Goal: Find specific page/section: Find specific page/section

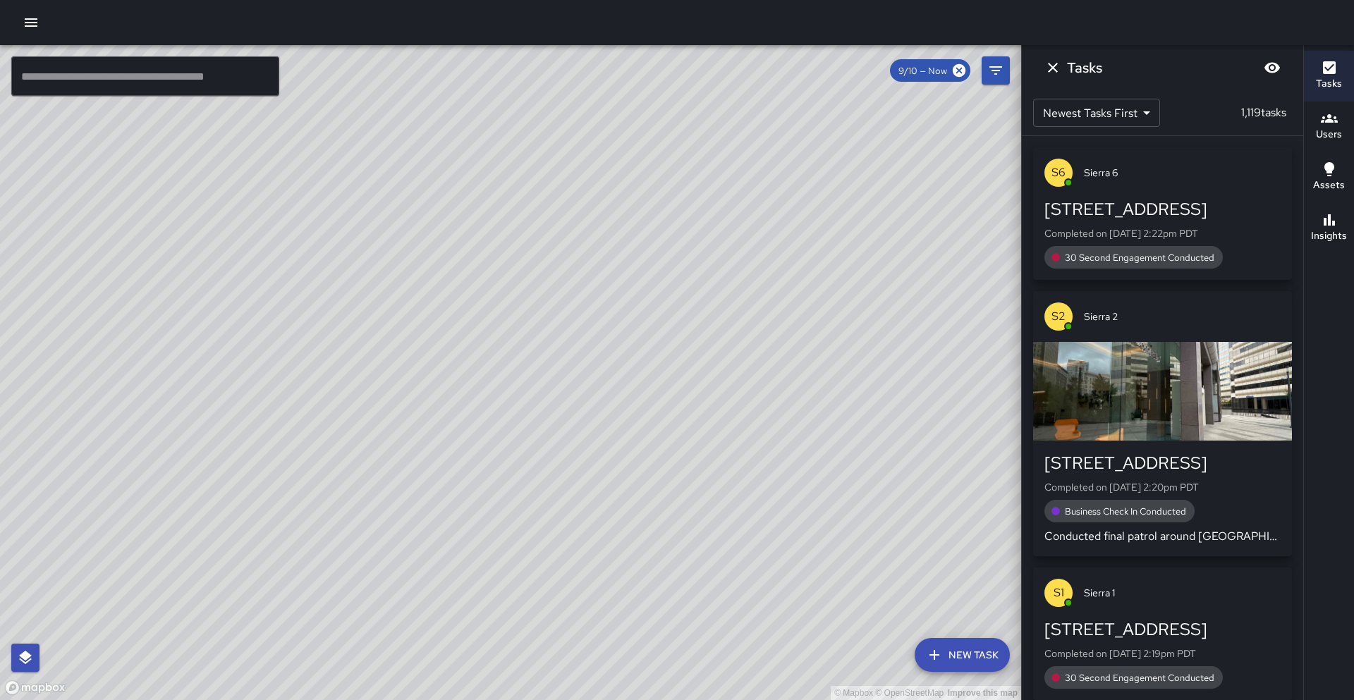
drag, startPoint x: 566, startPoint y: 296, endPoint x: 519, endPoint y: 364, distance: 82.2
click at [523, 363] on div "© Mapbox © OpenStreetMap Improve this map" at bounding box center [510, 372] width 1021 height 655
drag, startPoint x: 720, startPoint y: 170, endPoint x: 672, endPoint y: 255, distance: 97.9
click at [672, 255] on div "© Mapbox © OpenStreetMap Improve this map" at bounding box center [510, 372] width 1021 height 655
click at [1351, 132] on button "Users" at bounding box center [1329, 127] width 50 height 51
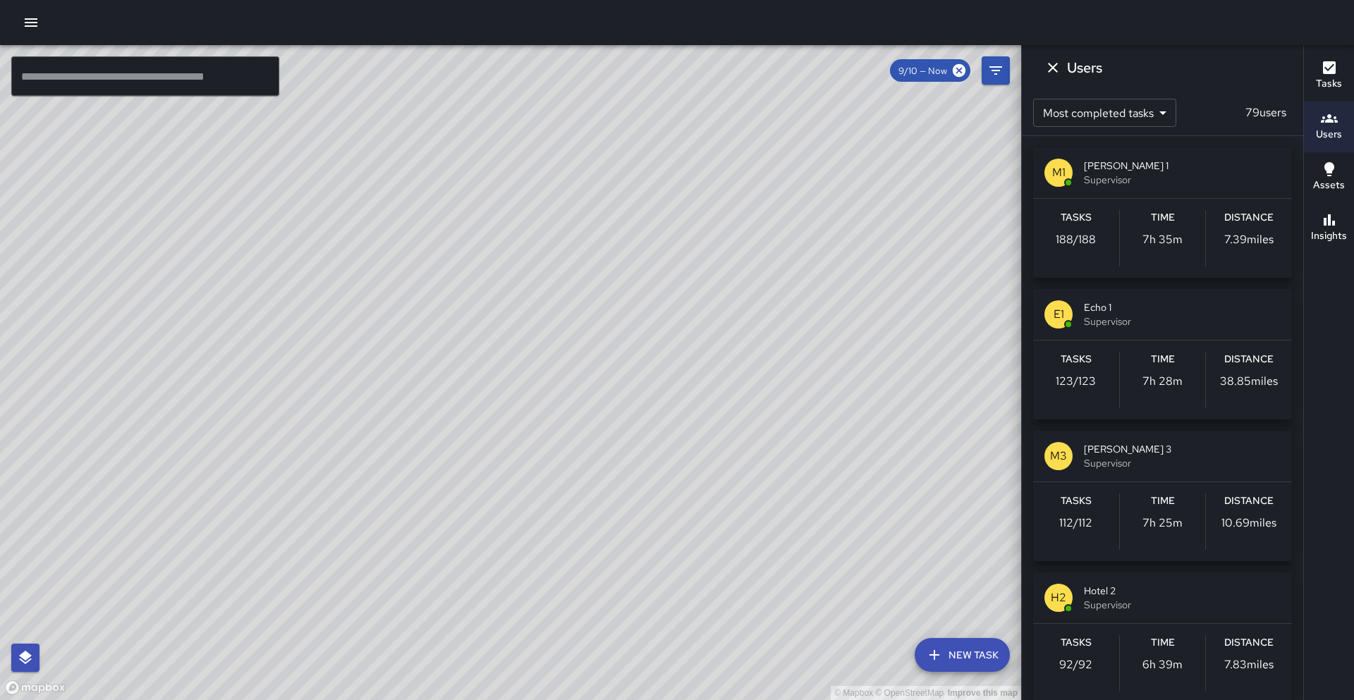
click at [1094, 236] on p "188 / 188" at bounding box center [1076, 239] width 40 height 17
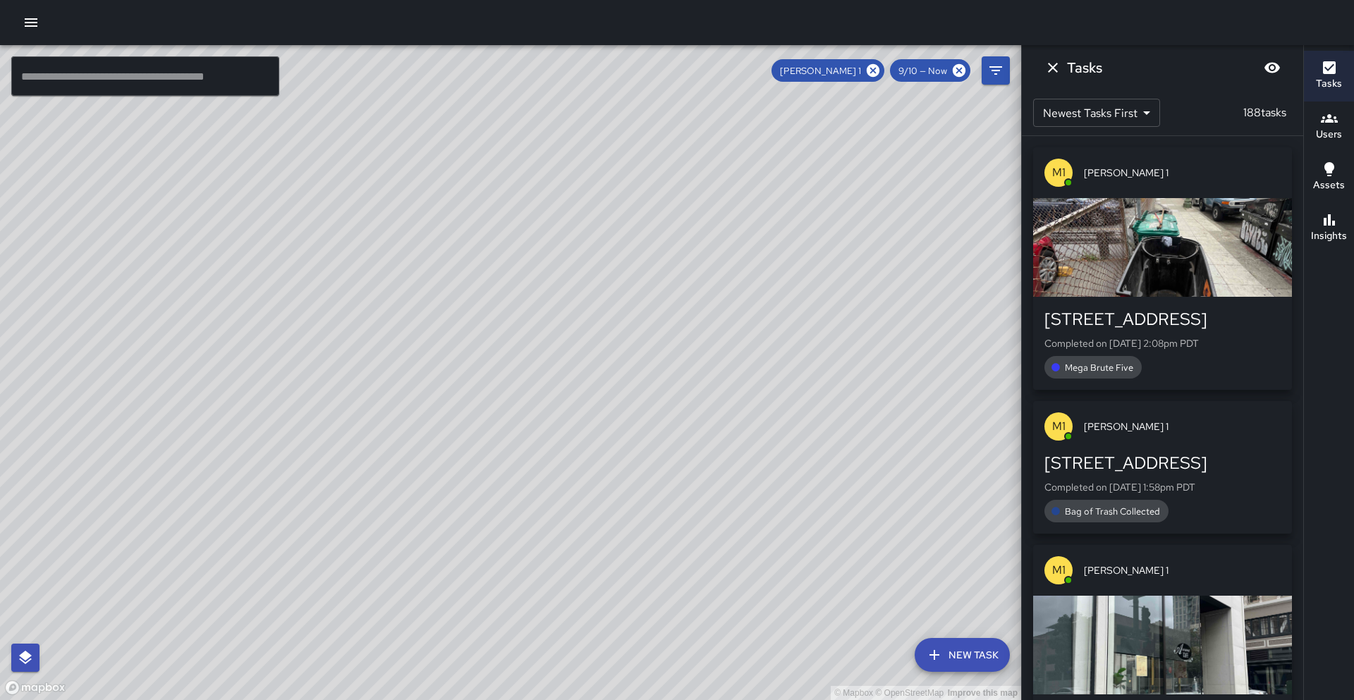
drag, startPoint x: 599, startPoint y: 162, endPoint x: 555, endPoint y: 283, distance: 128.3
click at [560, 277] on div "© Mapbox © OpenStreetMap Improve this map" at bounding box center [510, 372] width 1021 height 655
drag, startPoint x: 684, startPoint y: 162, endPoint x: 633, endPoint y: 380, distance: 223.8
click at [633, 380] on div "© Mapbox © OpenStreetMap Improve this map" at bounding box center [510, 372] width 1021 height 655
drag, startPoint x: 705, startPoint y: 298, endPoint x: 707, endPoint y: 284, distance: 14.2
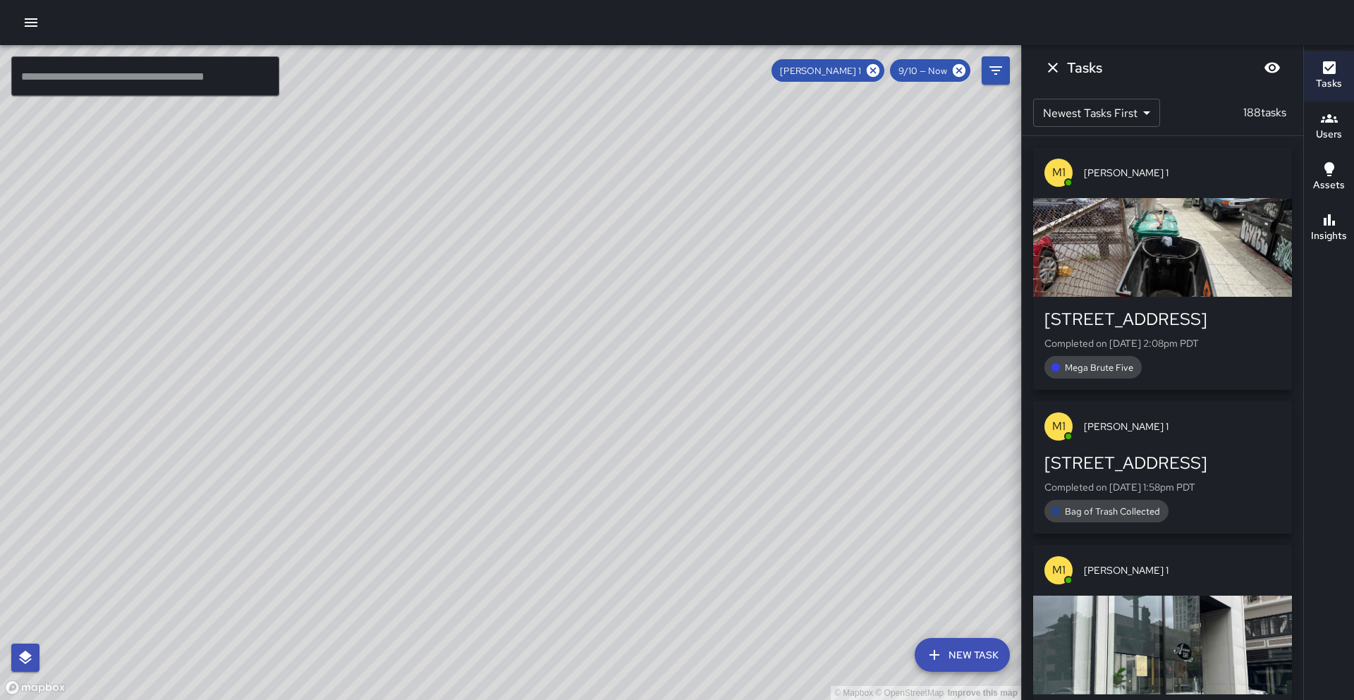
click at [707, 284] on div "© Mapbox © OpenStreetMap Improve this map" at bounding box center [510, 372] width 1021 height 655
drag, startPoint x: 598, startPoint y: 416, endPoint x: 601, endPoint y: 408, distance: 8.9
click at [601, 408] on div "© Mapbox © OpenStreetMap Improve this map" at bounding box center [510, 372] width 1021 height 655
drag, startPoint x: 494, startPoint y: 176, endPoint x: 475, endPoint y: 165, distance: 21.8
click at [475, 165] on div "© Mapbox © OpenStreetMap Improve this map" at bounding box center [510, 372] width 1021 height 655
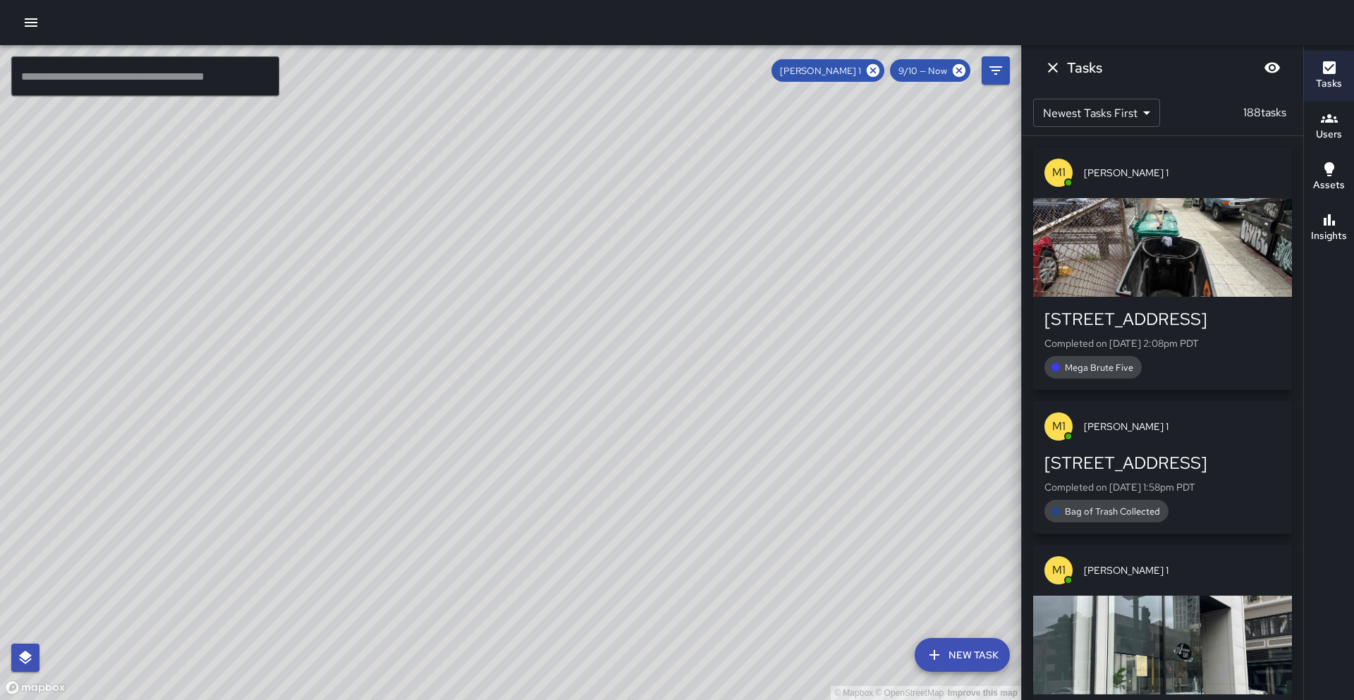
drag, startPoint x: 578, startPoint y: 336, endPoint x: 581, endPoint y: 325, distance: 11.6
click at [581, 325] on div "© Mapbox © OpenStreetMap Improve this map" at bounding box center [510, 372] width 1021 height 655
click at [878, 75] on icon at bounding box center [874, 71] width 16 height 16
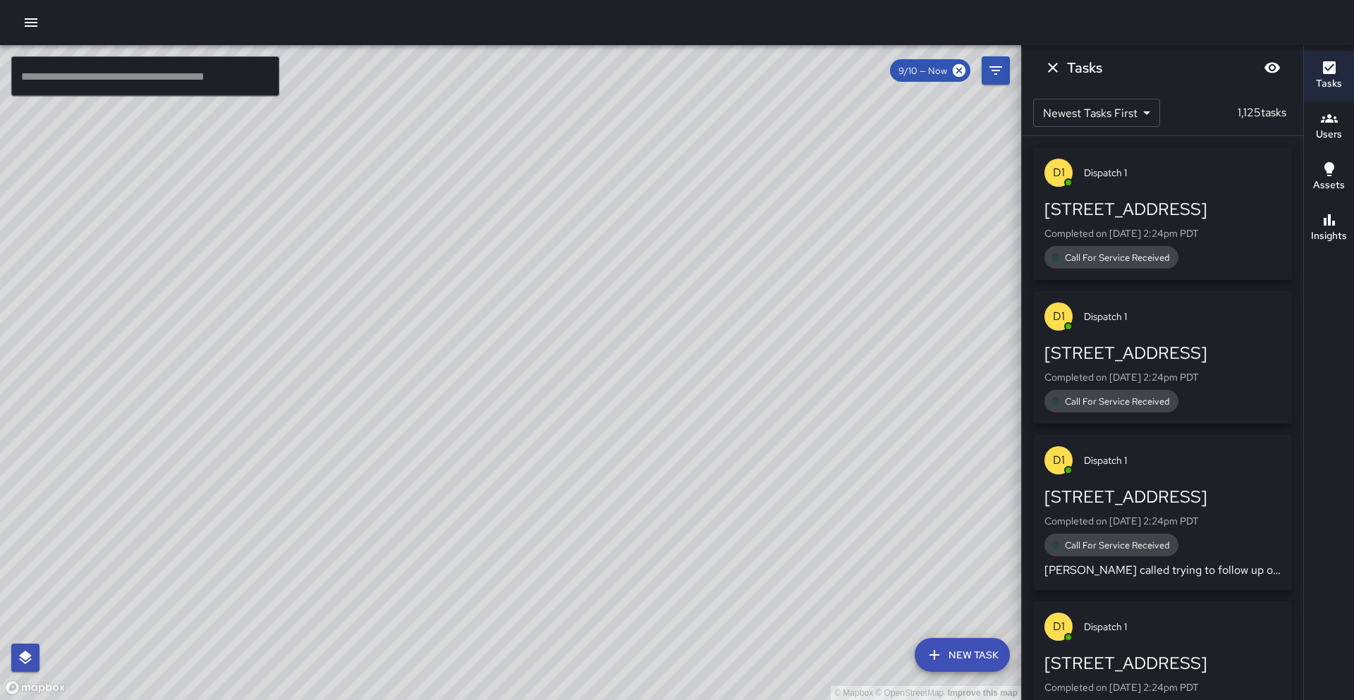
click at [93, 77] on input "text" at bounding box center [145, 76] width 268 height 40
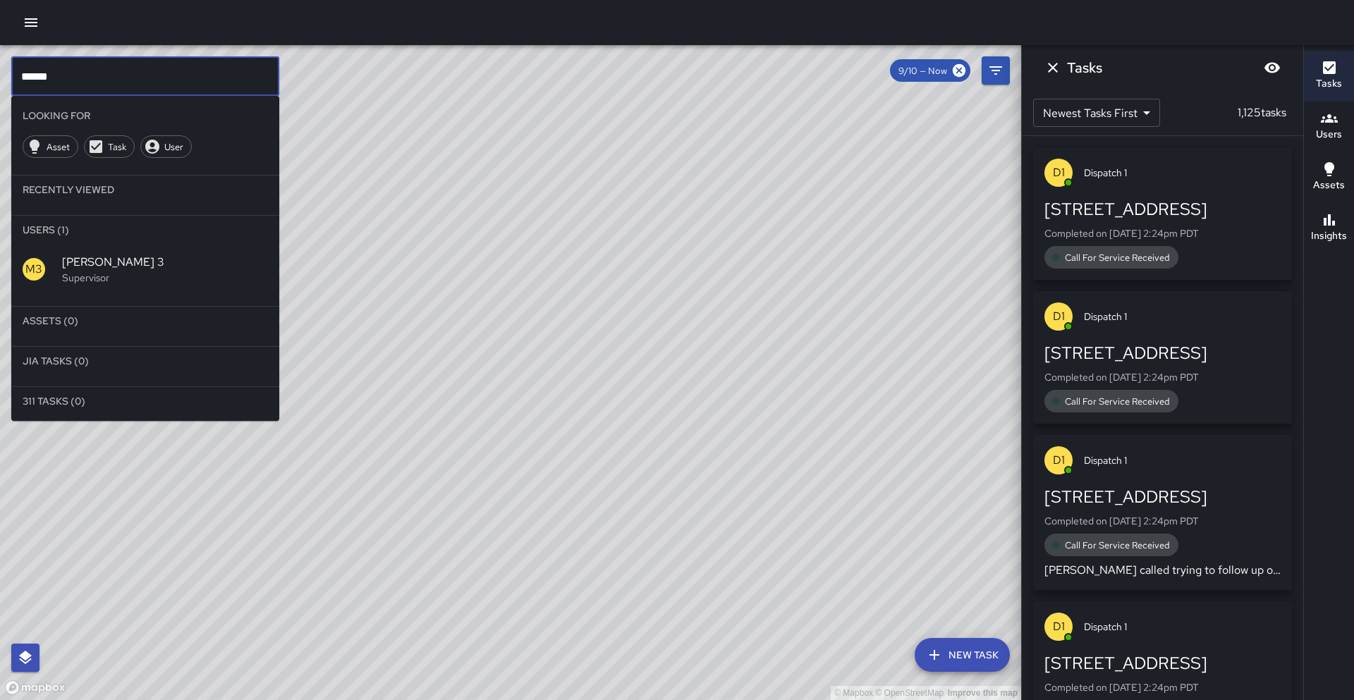
click at [82, 267] on span "[PERSON_NAME] 3" at bounding box center [165, 262] width 206 height 17
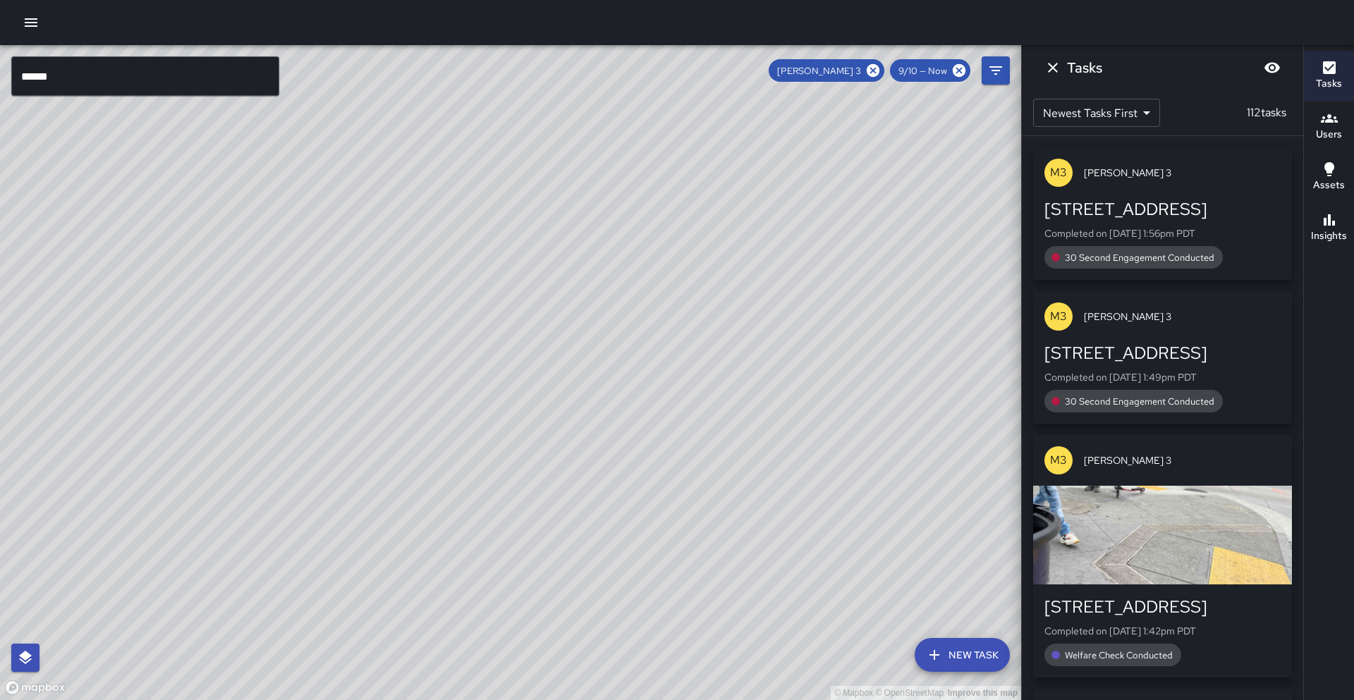
drag, startPoint x: 423, startPoint y: 401, endPoint x: 413, endPoint y: 326, distance: 76.1
click at [413, 326] on div "© Mapbox © OpenStreetMap Improve this map" at bounding box center [510, 372] width 1021 height 655
drag, startPoint x: 377, startPoint y: 575, endPoint x: 389, endPoint y: 483, distance: 92.6
click at [389, 483] on div "© Mapbox © OpenStreetMap Improve this map" at bounding box center [510, 372] width 1021 height 655
drag, startPoint x: 518, startPoint y: 277, endPoint x: 519, endPoint y: 229, distance: 48.0
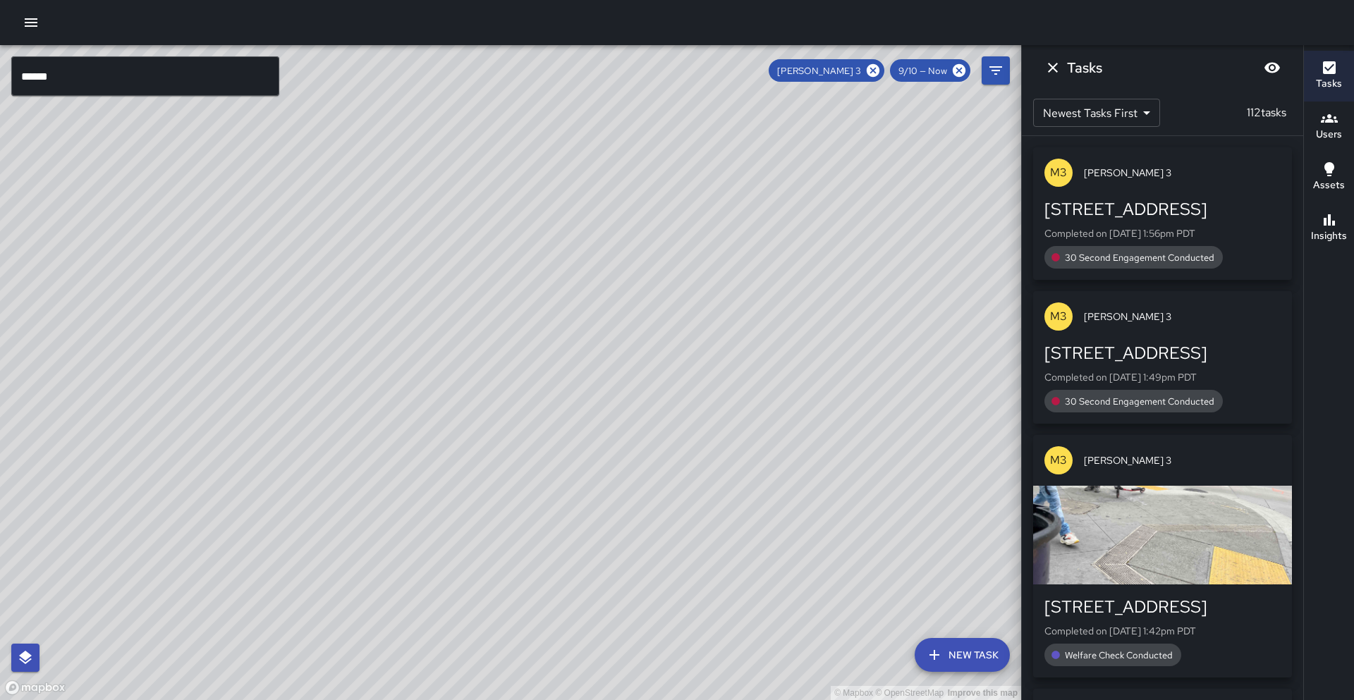
click at [523, 217] on div "© Mapbox © OpenStreetMap Improve this map" at bounding box center [510, 372] width 1021 height 655
click at [879, 71] on icon at bounding box center [873, 70] width 13 height 13
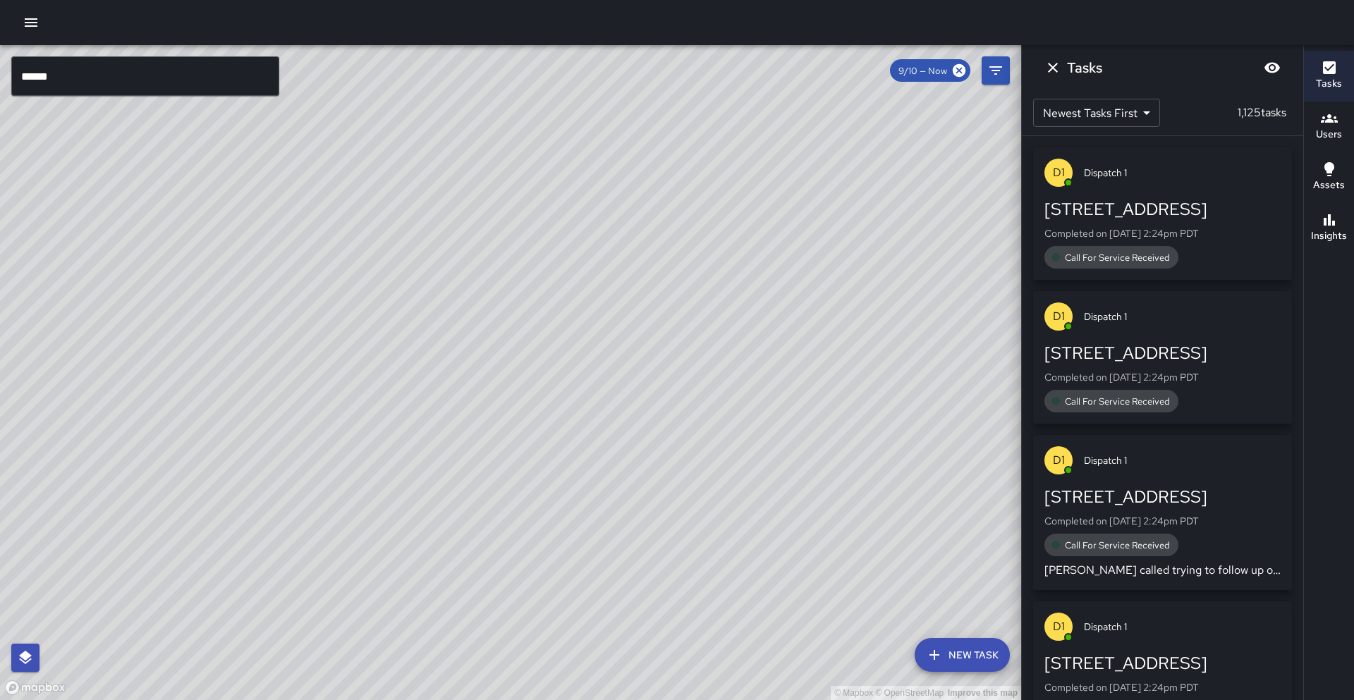
click at [59, 80] on input "******" at bounding box center [145, 76] width 268 height 40
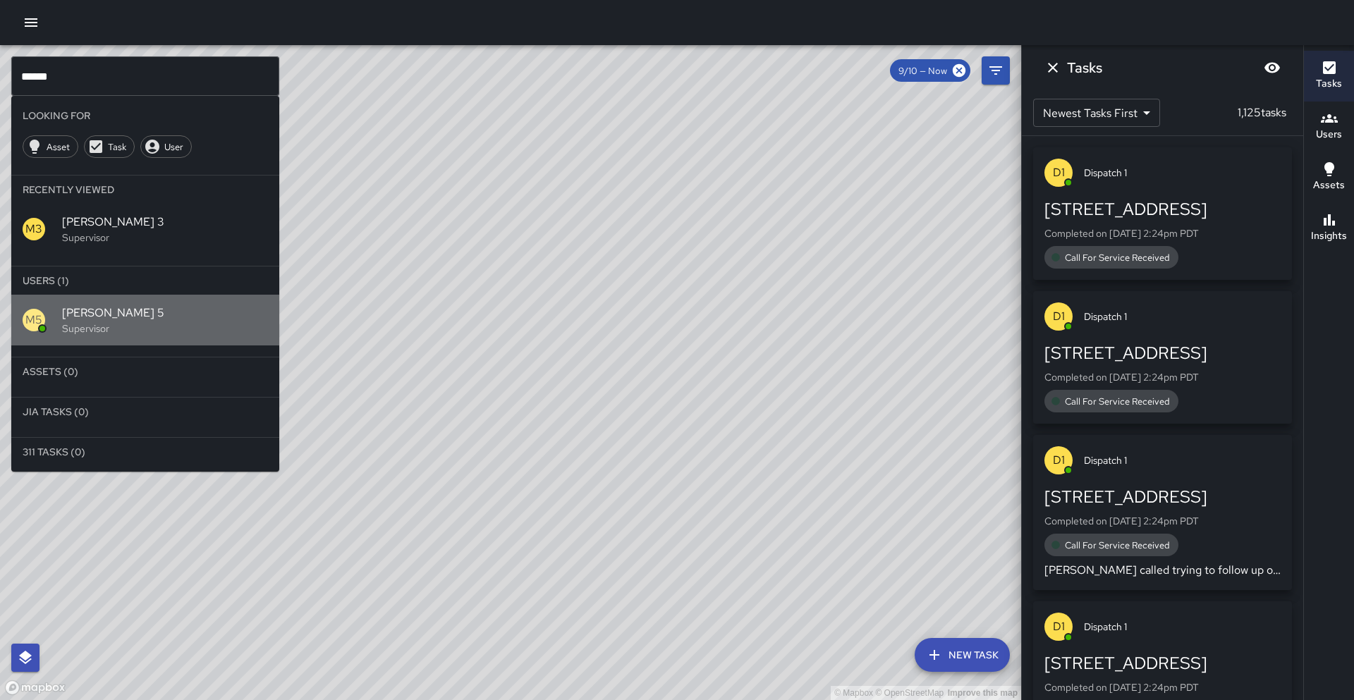
click at [75, 312] on span "[PERSON_NAME] 5" at bounding box center [165, 313] width 206 height 17
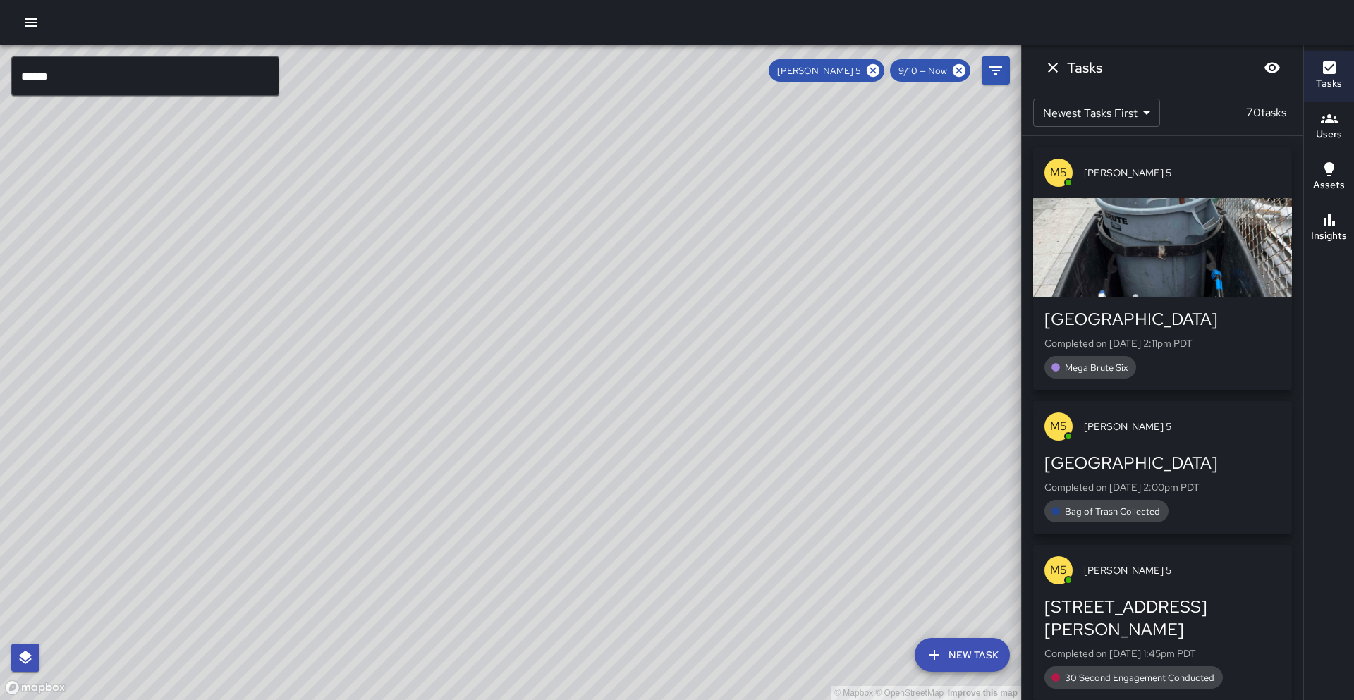
drag, startPoint x: 382, startPoint y: 366, endPoint x: 57, endPoint y: 645, distance: 428.7
click at [57, 645] on div "© Mapbox © OpenStreetMap Improve this map" at bounding box center [510, 372] width 1021 height 655
drag, startPoint x: 296, startPoint y: 372, endPoint x: 339, endPoint y: 354, distance: 45.9
click at [339, 354] on div "© Mapbox © OpenStreetMap Improve this map" at bounding box center [510, 372] width 1021 height 655
drag, startPoint x: 875, startPoint y: 72, endPoint x: 572, endPoint y: 72, distance: 303.3
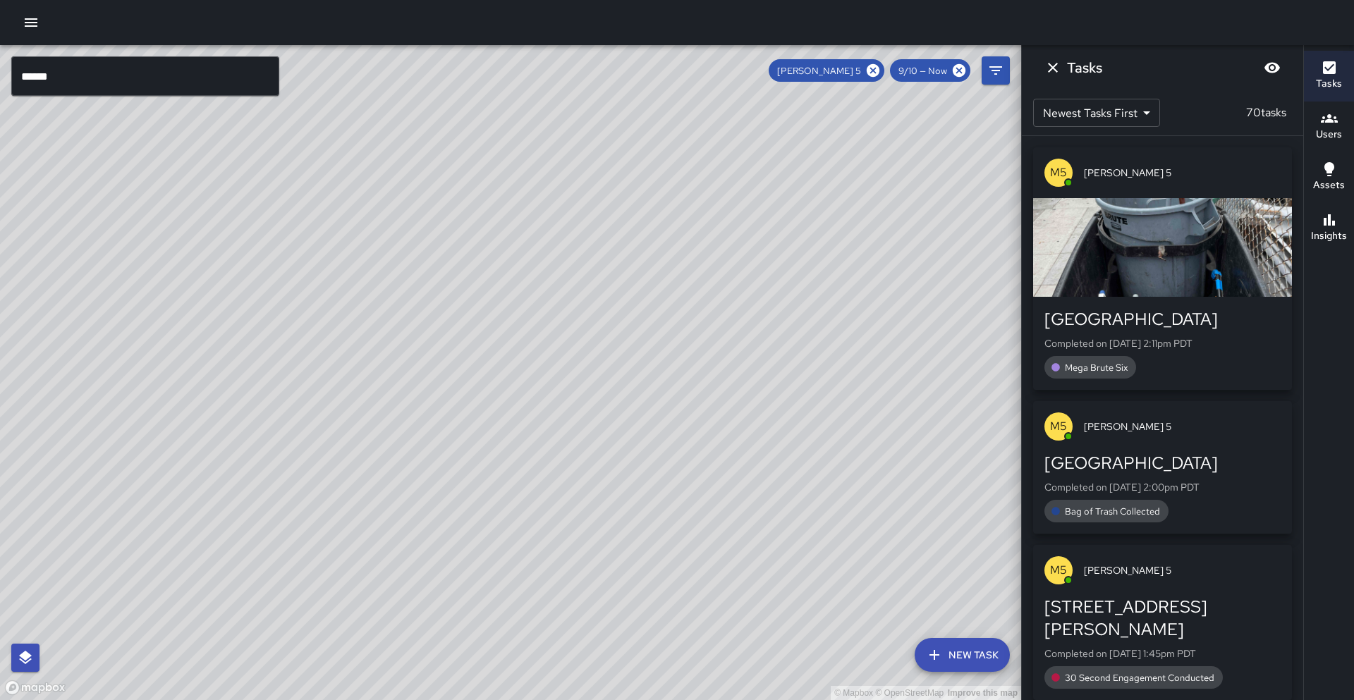
click at [875, 72] on icon at bounding box center [873, 70] width 13 height 13
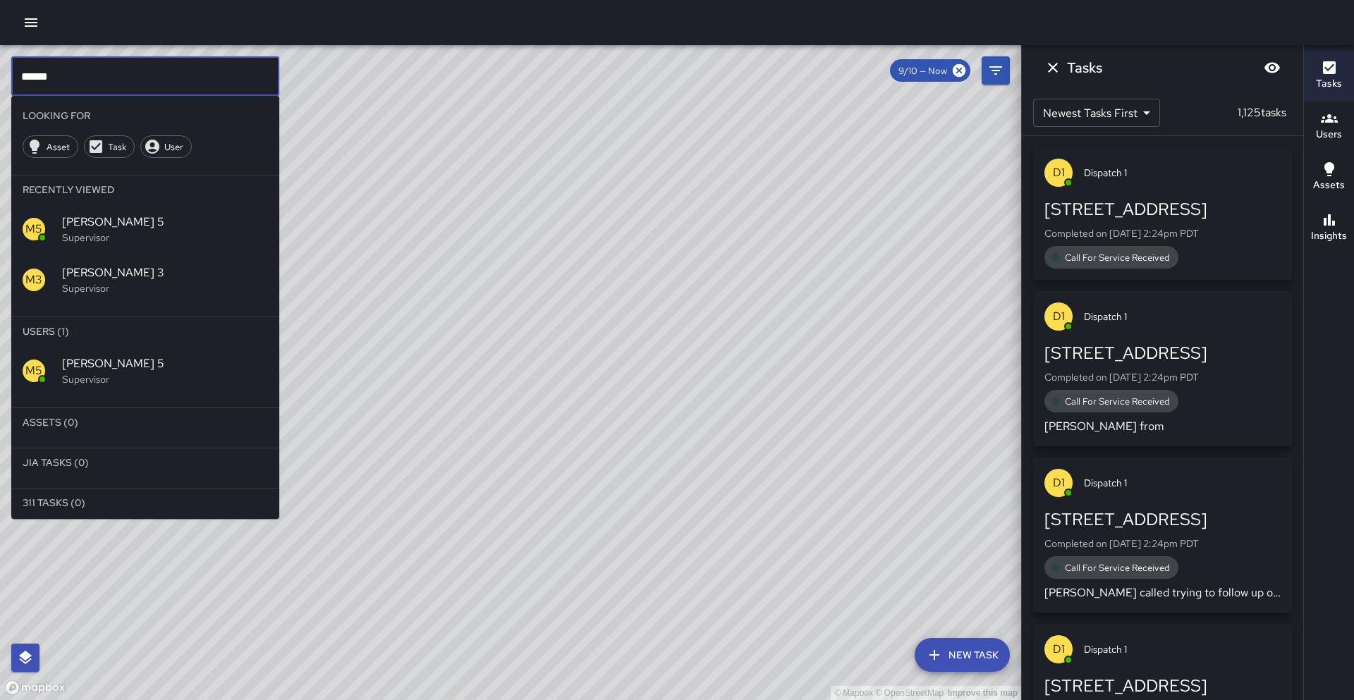
click at [174, 75] on input "******" at bounding box center [145, 76] width 268 height 40
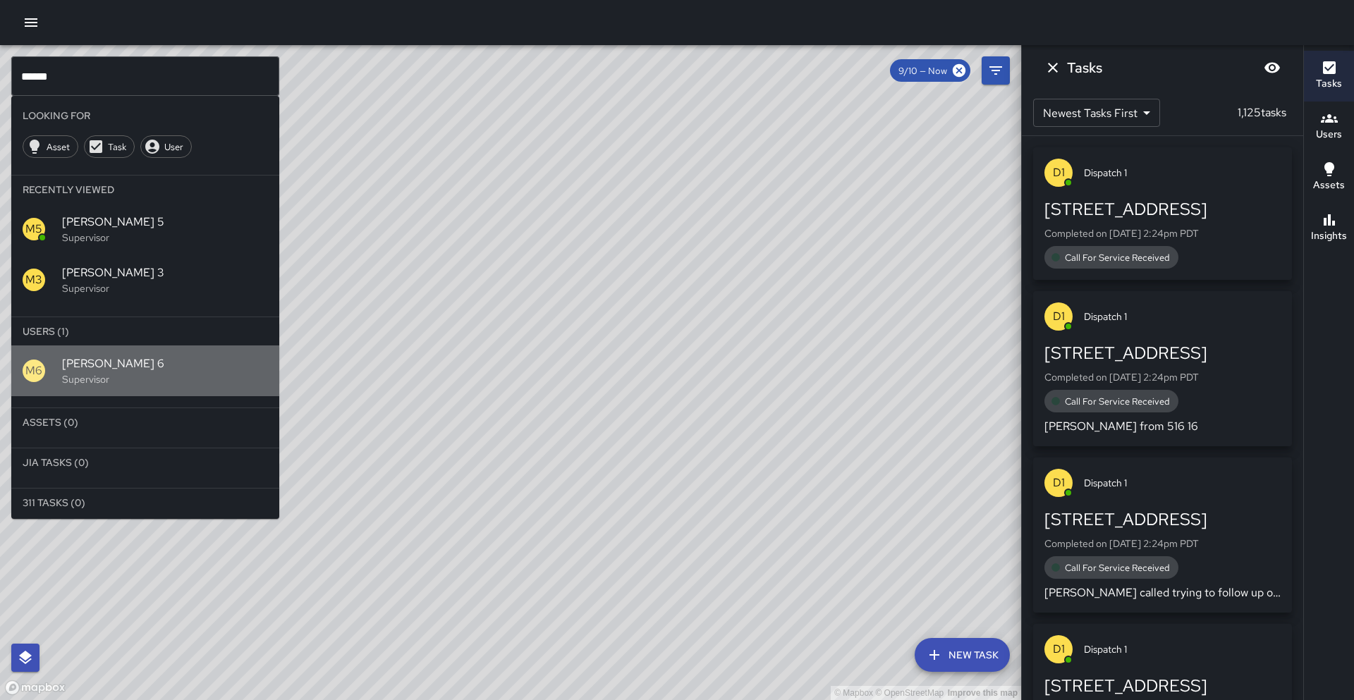
click at [105, 373] on p "Supervisor" at bounding box center [165, 379] width 206 height 14
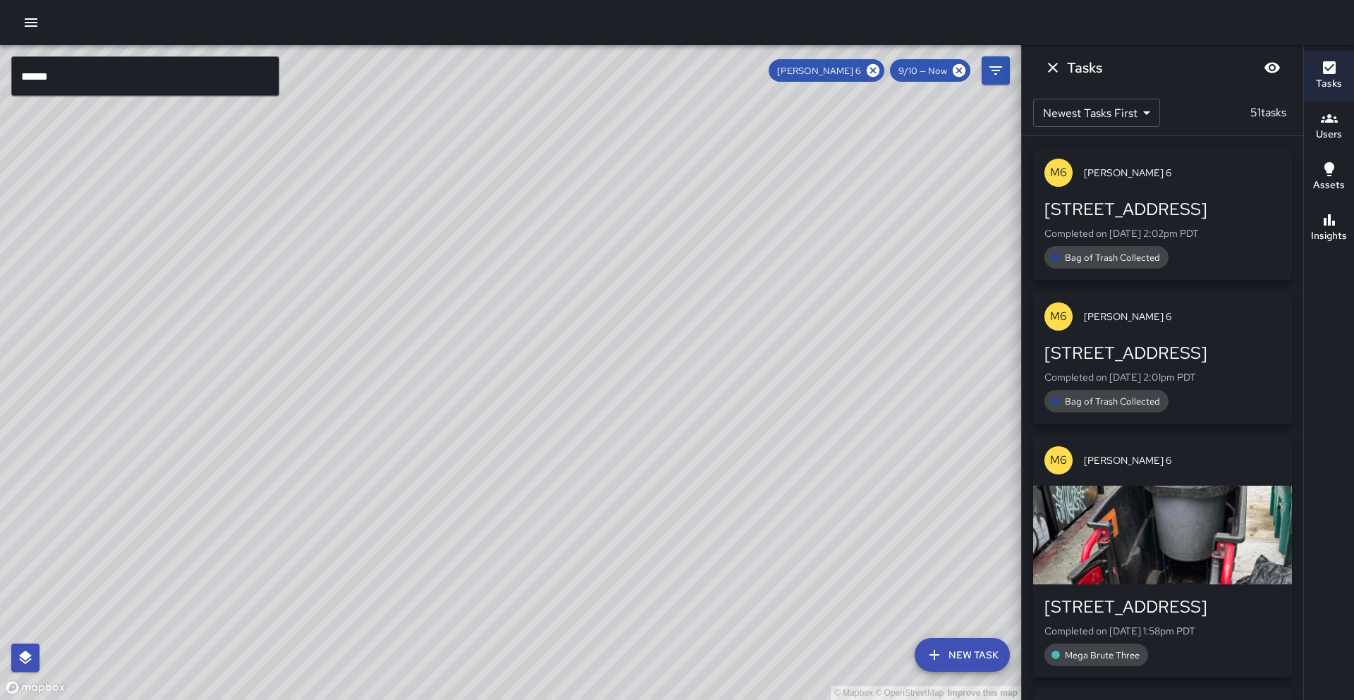
drag, startPoint x: 245, startPoint y: 422, endPoint x: 403, endPoint y: 175, distance: 293.5
click at [405, 164] on div "© Mapbox © OpenStreetMap Improve this map" at bounding box center [510, 372] width 1021 height 655
click at [872, 69] on icon at bounding box center [873, 70] width 13 height 13
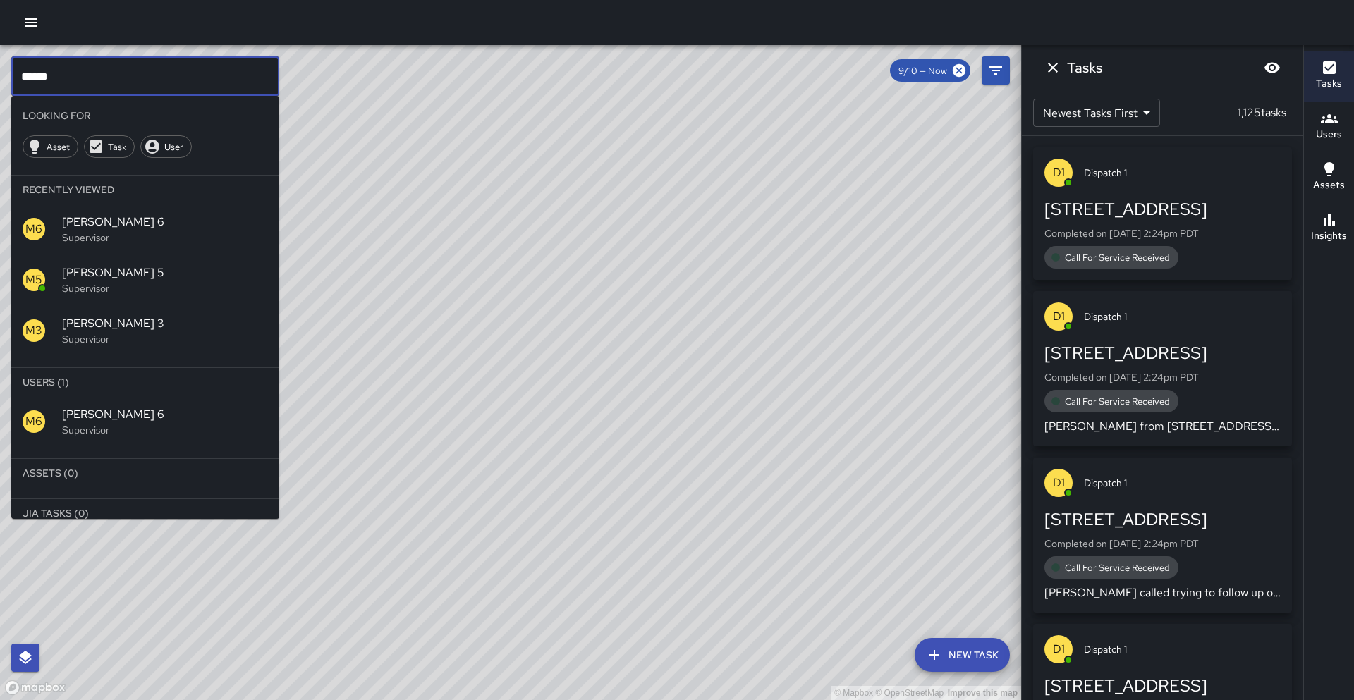
click at [78, 79] on input "******" at bounding box center [145, 76] width 268 height 40
click at [107, 425] on p "Supervisor" at bounding box center [165, 430] width 206 height 14
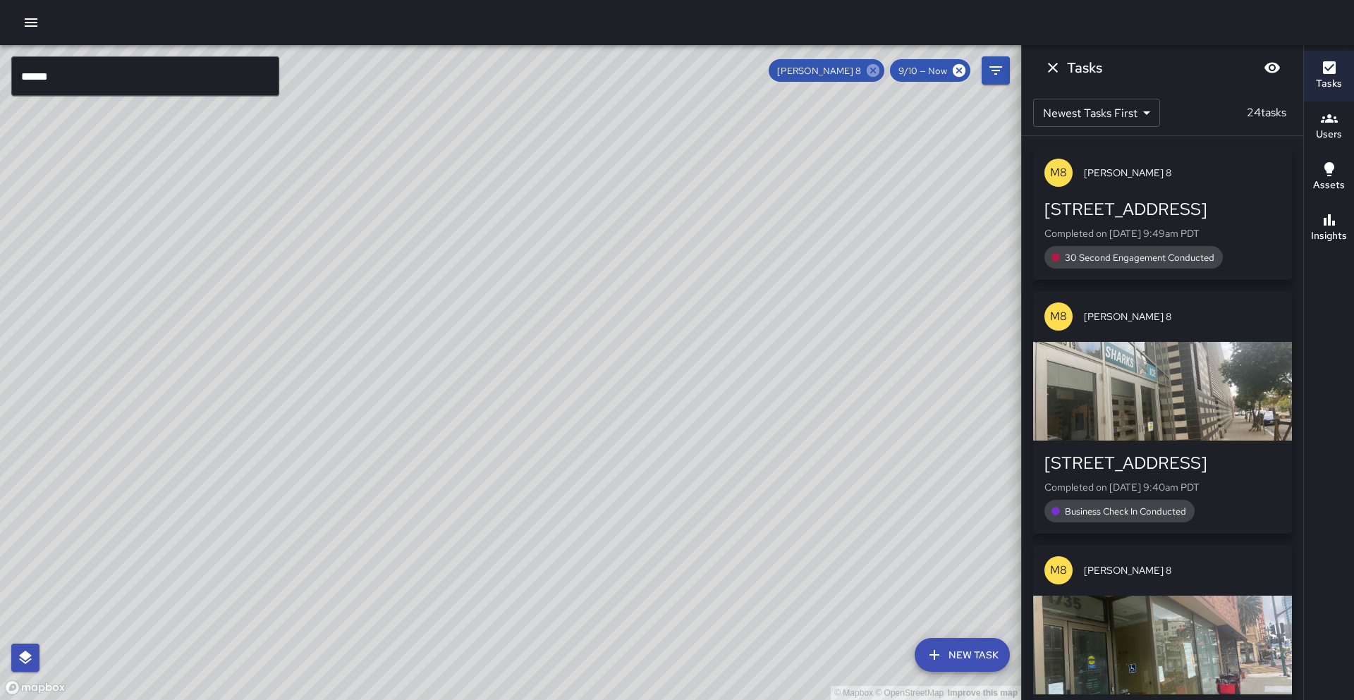
click at [872, 71] on icon at bounding box center [874, 71] width 16 height 16
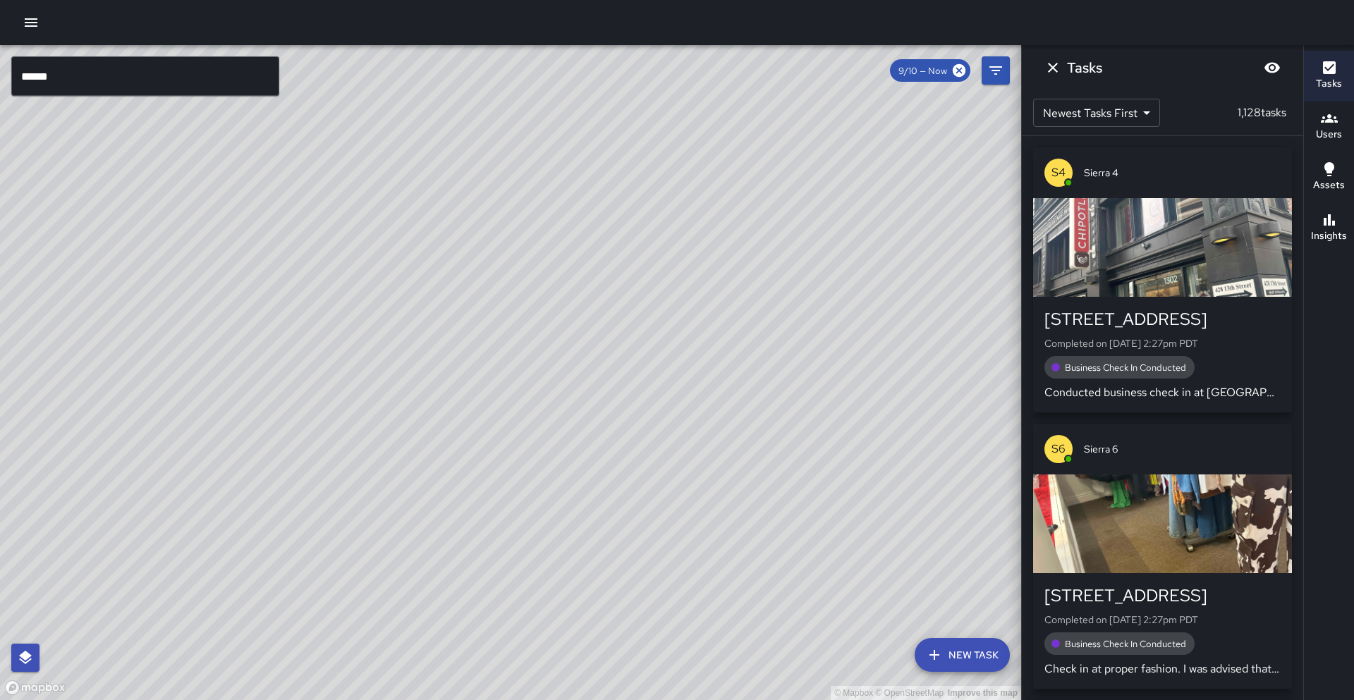
click at [134, 77] on input "******" at bounding box center [145, 76] width 268 height 40
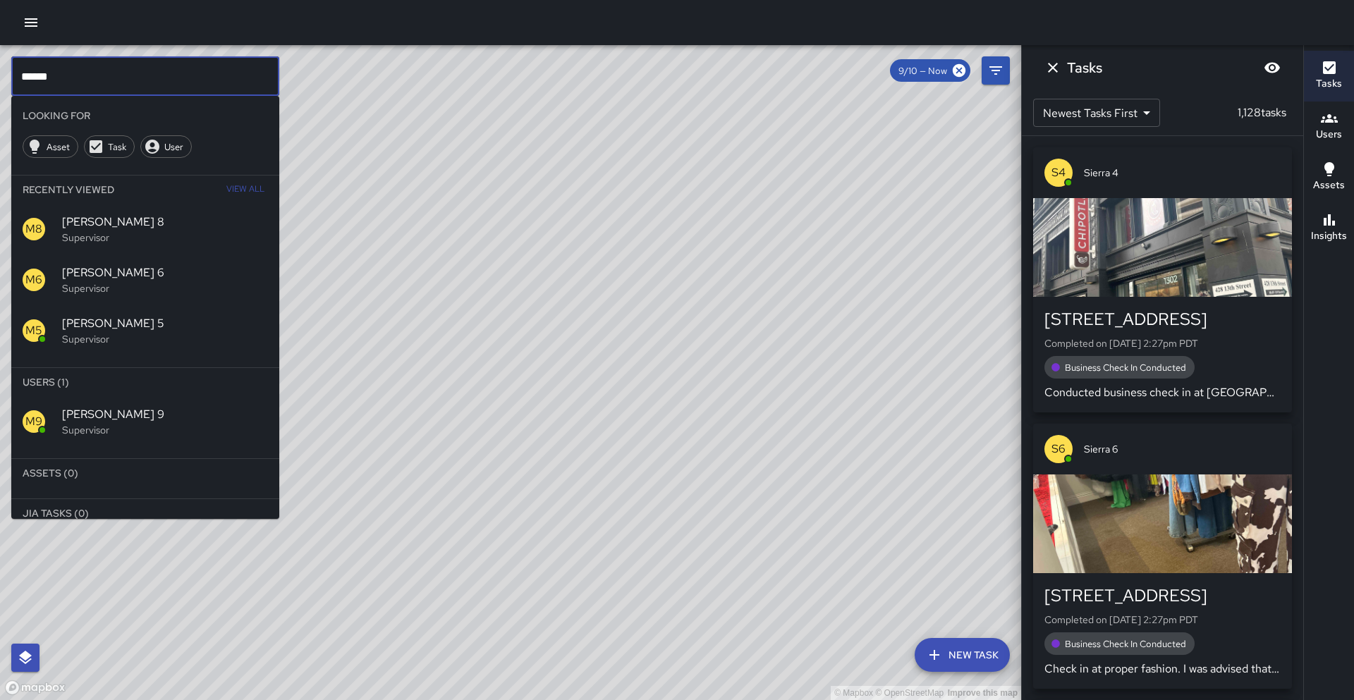
type input "******"
click at [141, 430] on p "Supervisor" at bounding box center [165, 430] width 206 height 14
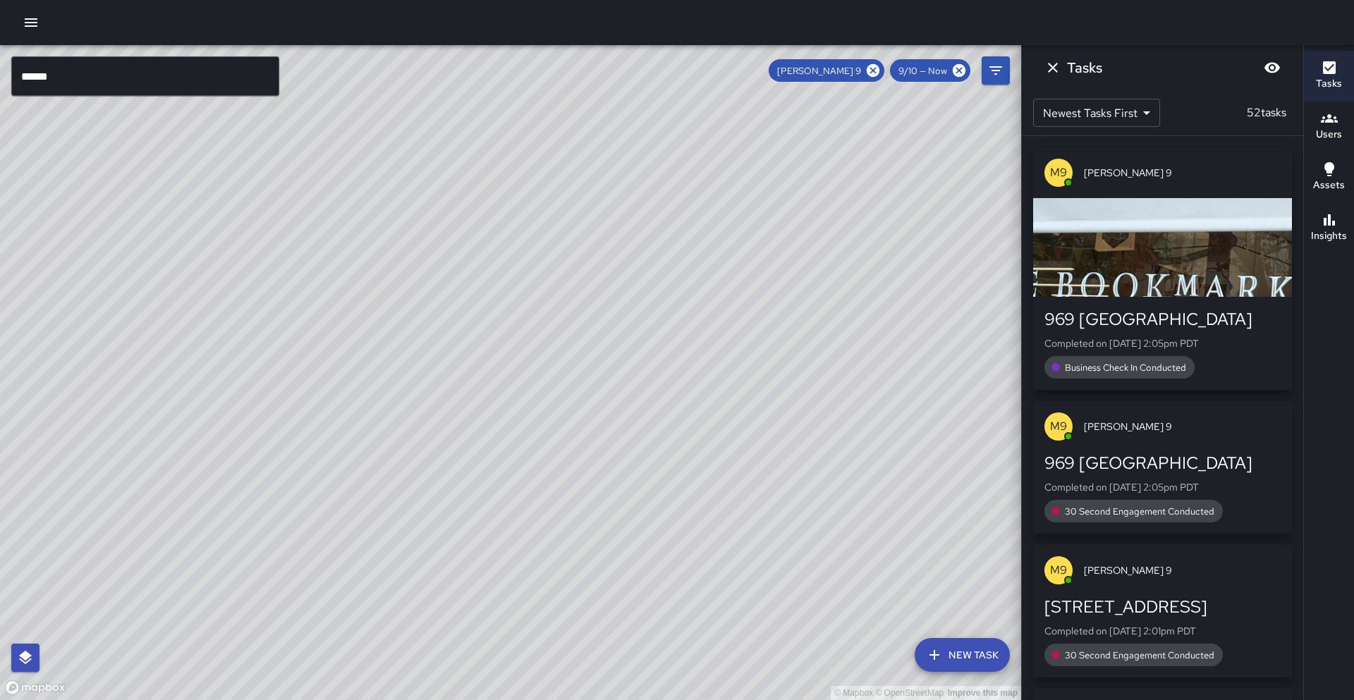
drag, startPoint x: 276, startPoint y: 438, endPoint x: 478, endPoint y: 166, distance: 338.7
click at [476, 162] on div "© Mapbox © OpenStreetMap Improve this map" at bounding box center [510, 372] width 1021 height 655
drag, startPoint x: 388, startPoint y: 304, endPoint x: 535, endPoint y: 294, distance: 147.8
click at [537, 287] on div "© Mapbox © OpenStreetMap Improve this map" at bounding box center [510, 372] width 1021 height 655
click at [879, 72] on icon at bounding box center [873, 70] width 13 height 13
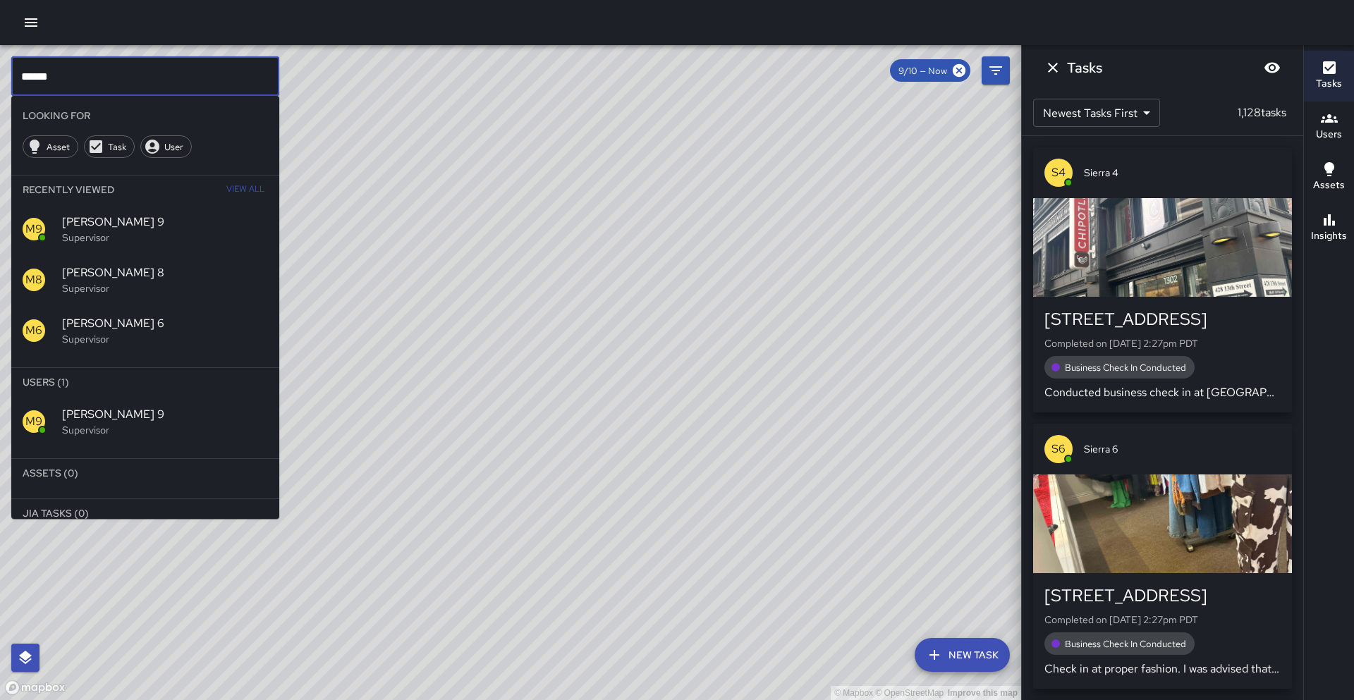
click at [85, 82] on input "******" at bounding box center [145, 76] width 268 height 40
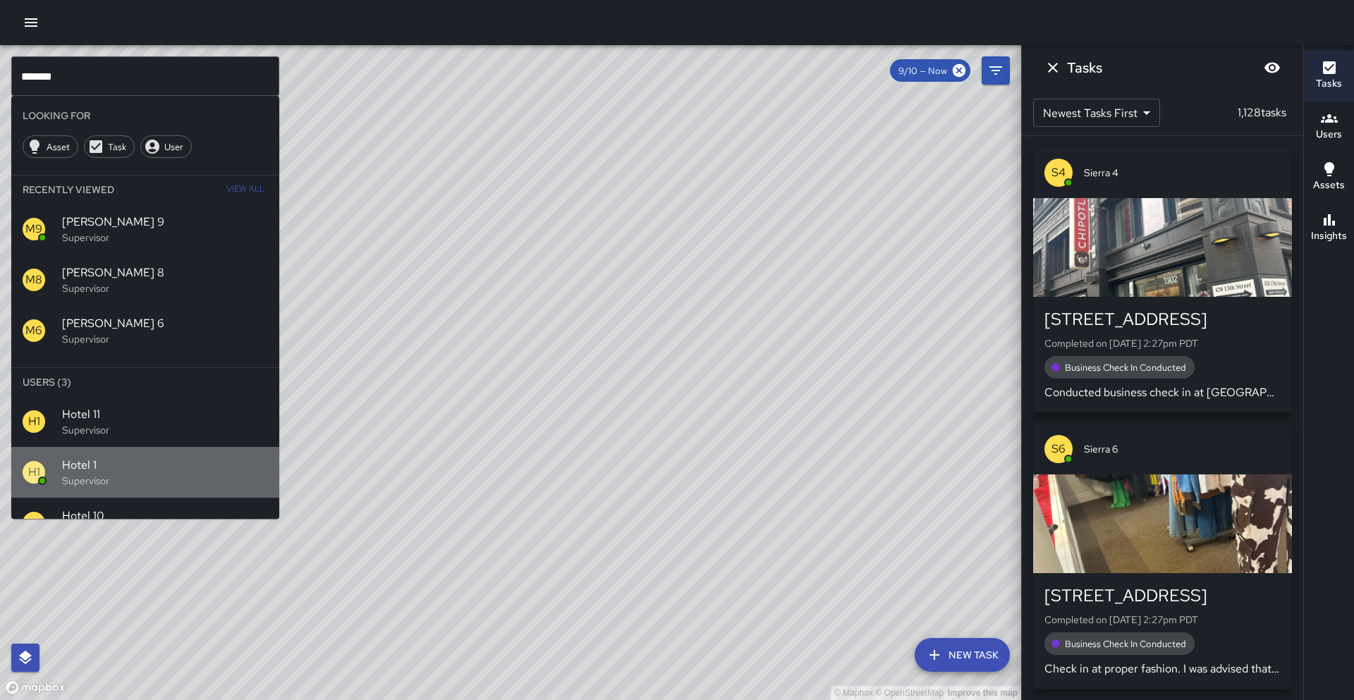
click at [90, 478] on p "Supervisor" at bounding box center [165, 481] width 206 height 14
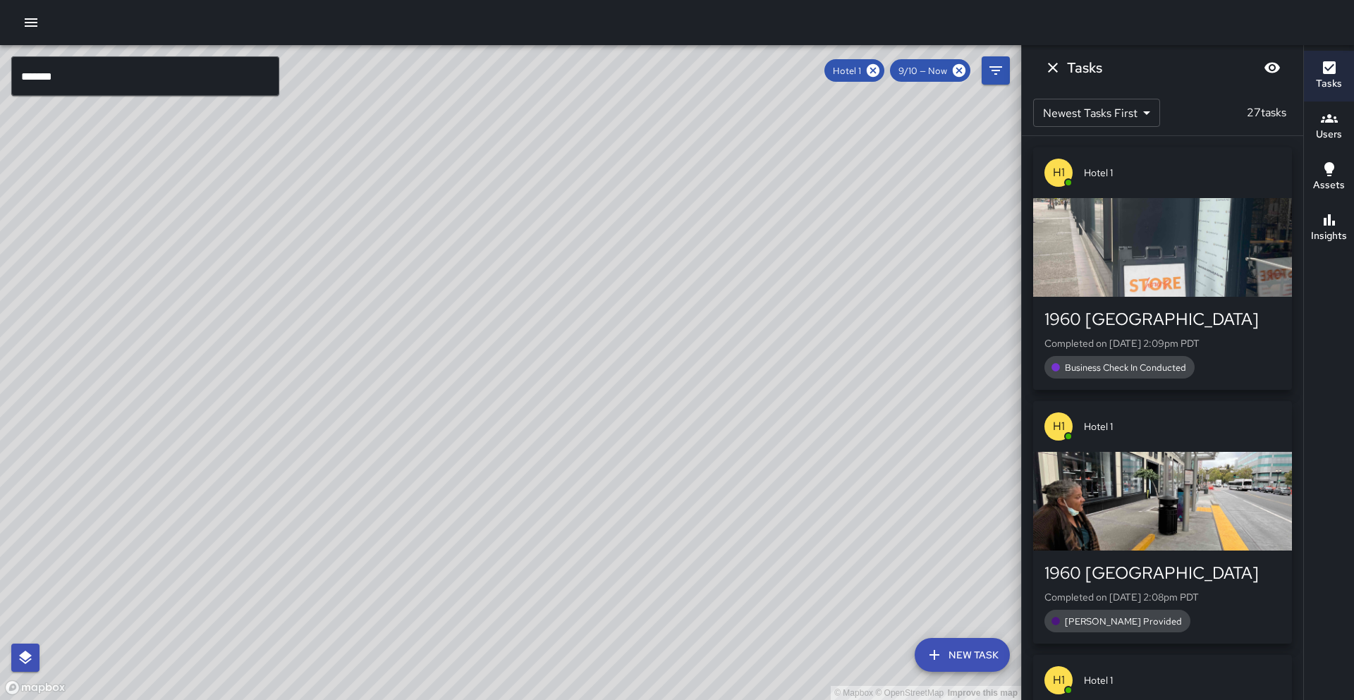
drag, startPoint x: 360, startPoint y: 293, endPoint x: 94, endPoint y: 612, distance: 415.2
click at [85, 624] on div "© Mapbox © OpenStreetMap Improve this map" at bounding box center [510, 372] width 1021 height 655
drag, startPoint x: 210, startPoint y: 489, endPoint x: 73, endPoint y: 517, distance: 140.4
click at [73, 517] on div "© Mapbox © OpenStreetMap Improve this map" at bounding box center [510, 372] width 1021 height 655
click at [877, 76] on icon at bounding box center [874, 71] width 16 height 16
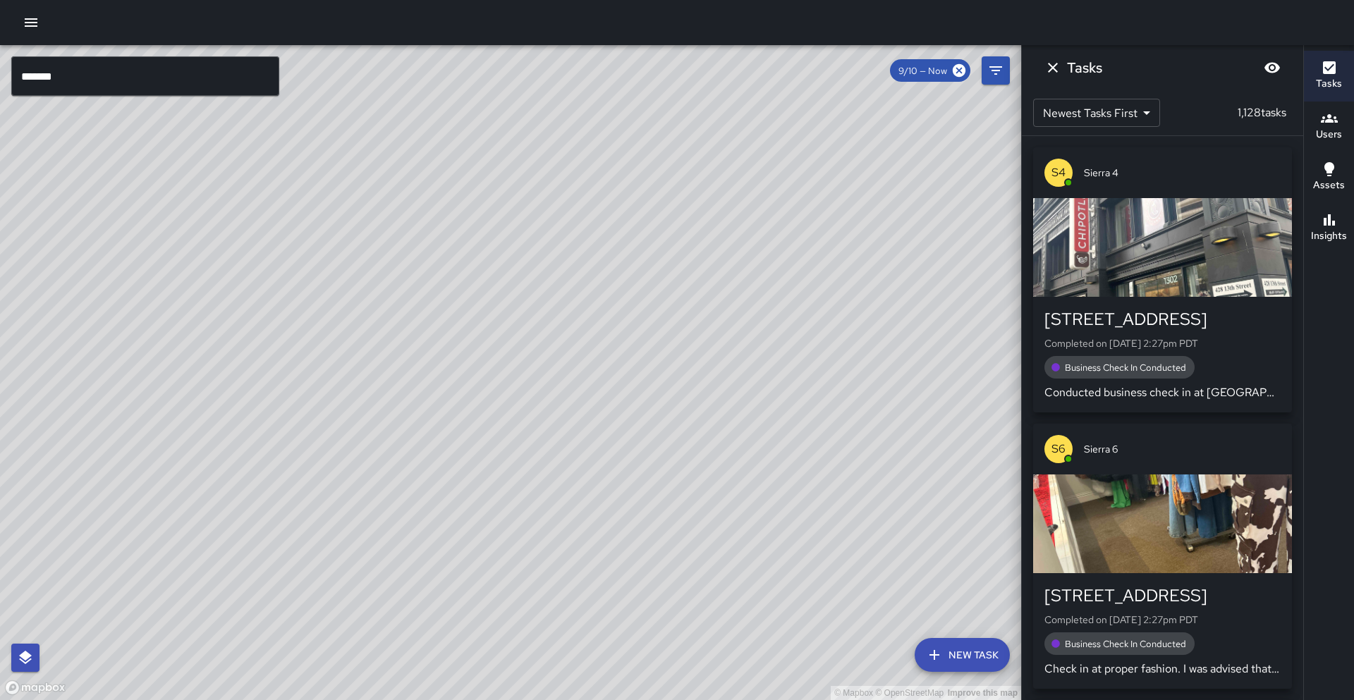
click at [131, 82] on input "*******" at bounding box center [145, 76] width 268 height 40
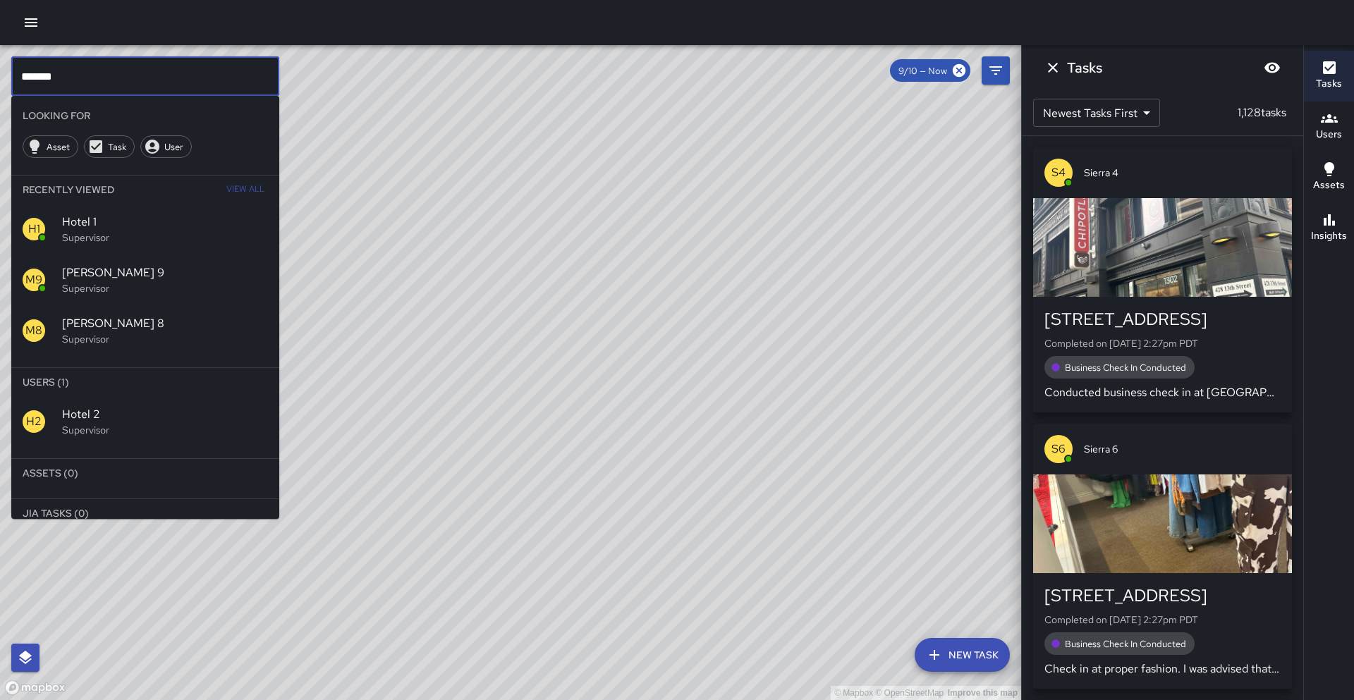
click at [116, 418] on span "Hotel 2" at bounding box center [165, 414] width 206 height 17
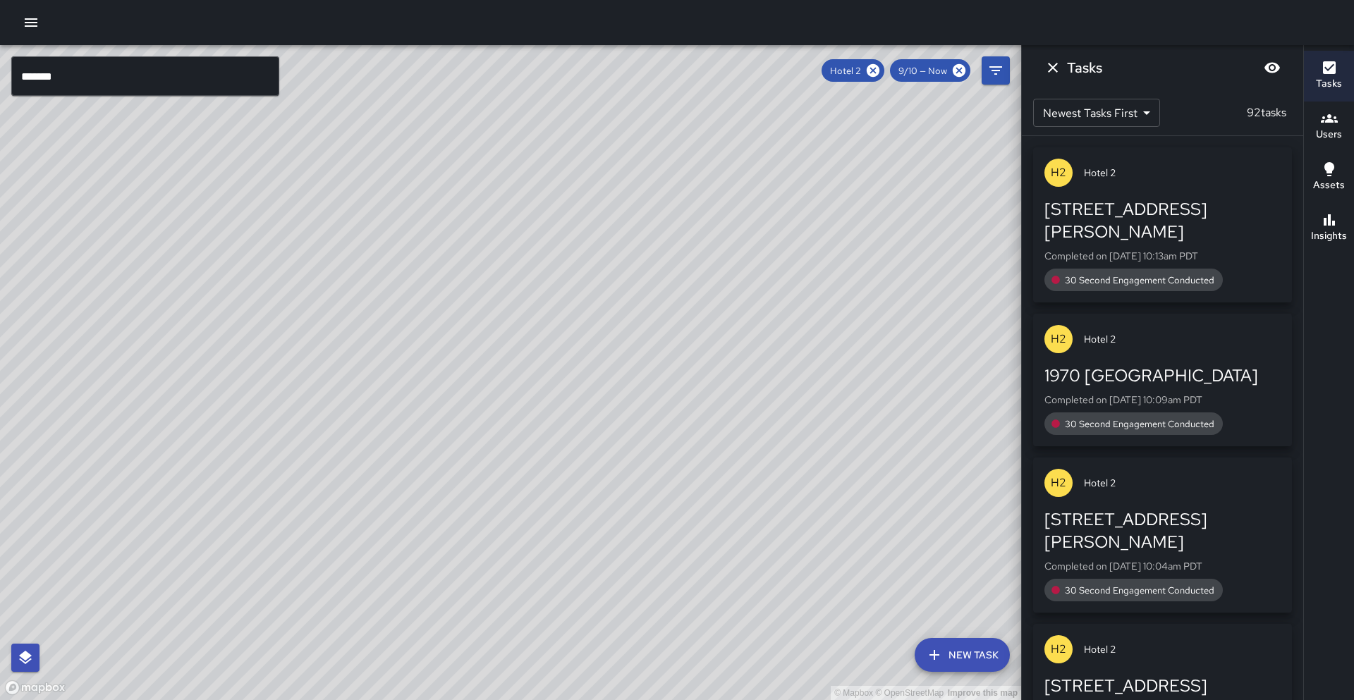
drag, startPoint x: 868, startPoint y: 66, endPoint x: 526, endPoint y: 75, distance: 342.3
click at [868, 66] on icon at bounding box center [874, 71] width 16 height 16
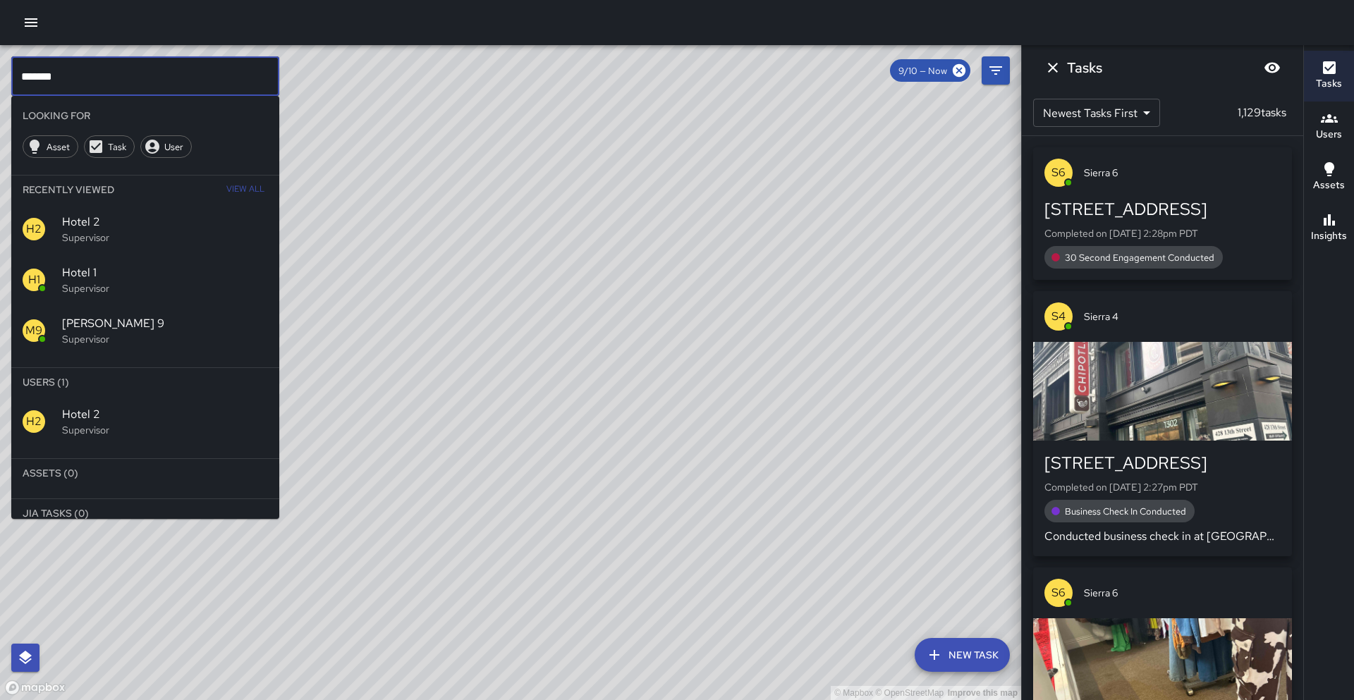
click at [186, 81] on input "*******" at bounding box center [145, 76] width 268 height 40
click at [123, 432] on p "Supervisor" at bounding box center [165, 430] width 206 height 14
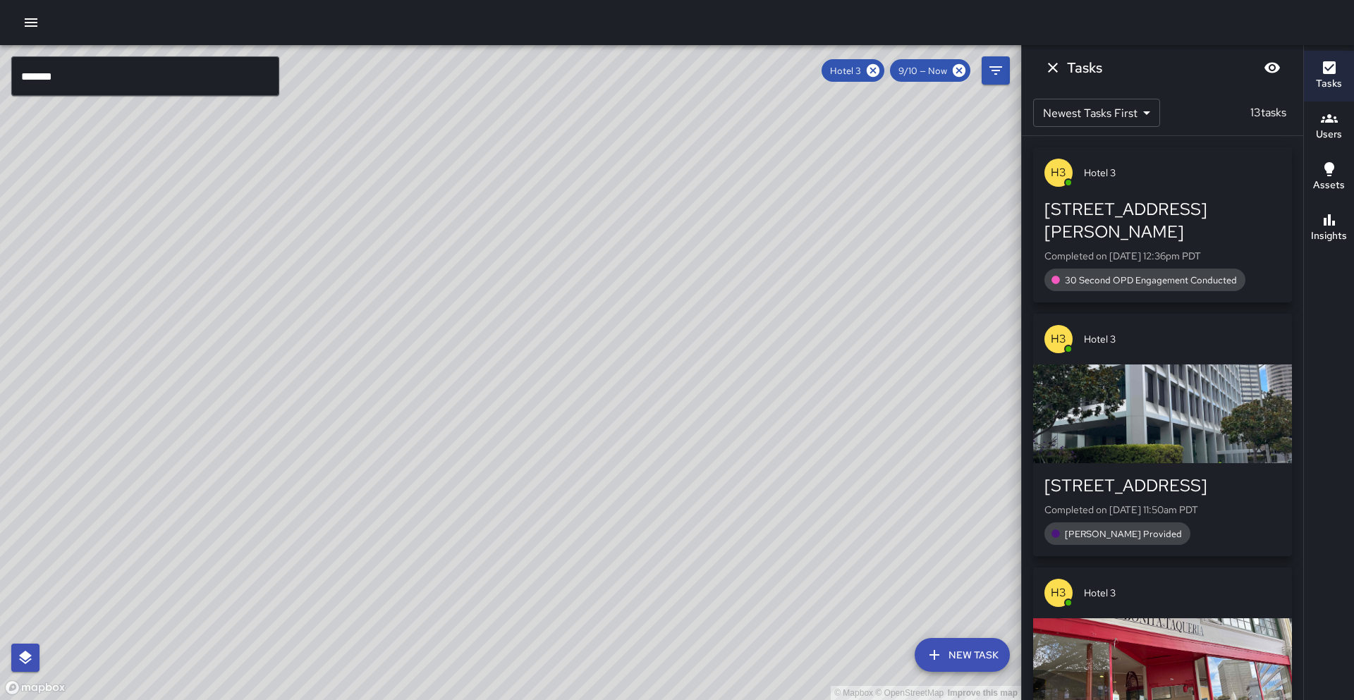
drag, startPoint x: 436, startPoint y: 260, endPoint x: 393, endPoint y: 302, distance: 60.4
click at [393, 303] on div "© Mapbox © OpenStreetMap Improve this map" at bounding box center [510, 372] width 1021 height 655
click at [874, 74] on icon at bounding box center [873, 70] width 13 height 13
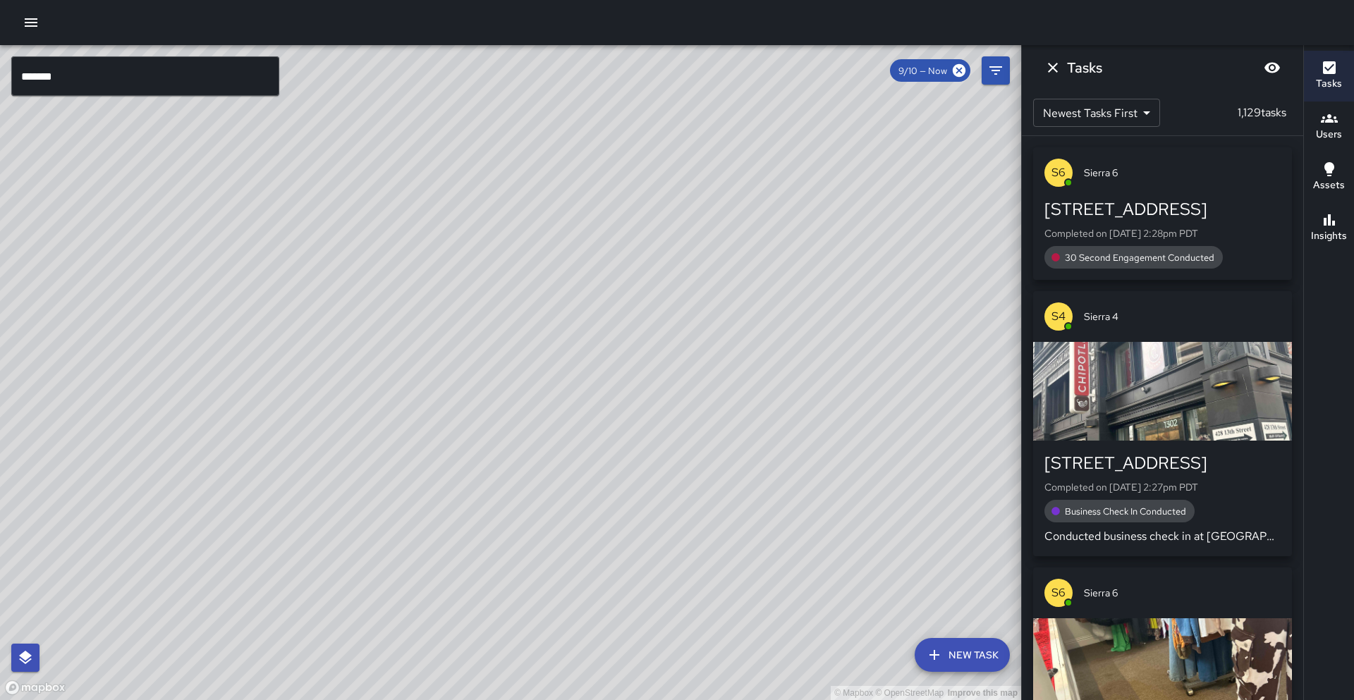
click at [195, 84] on input "*******" at bounding box center [145, 76] width 268 height 40
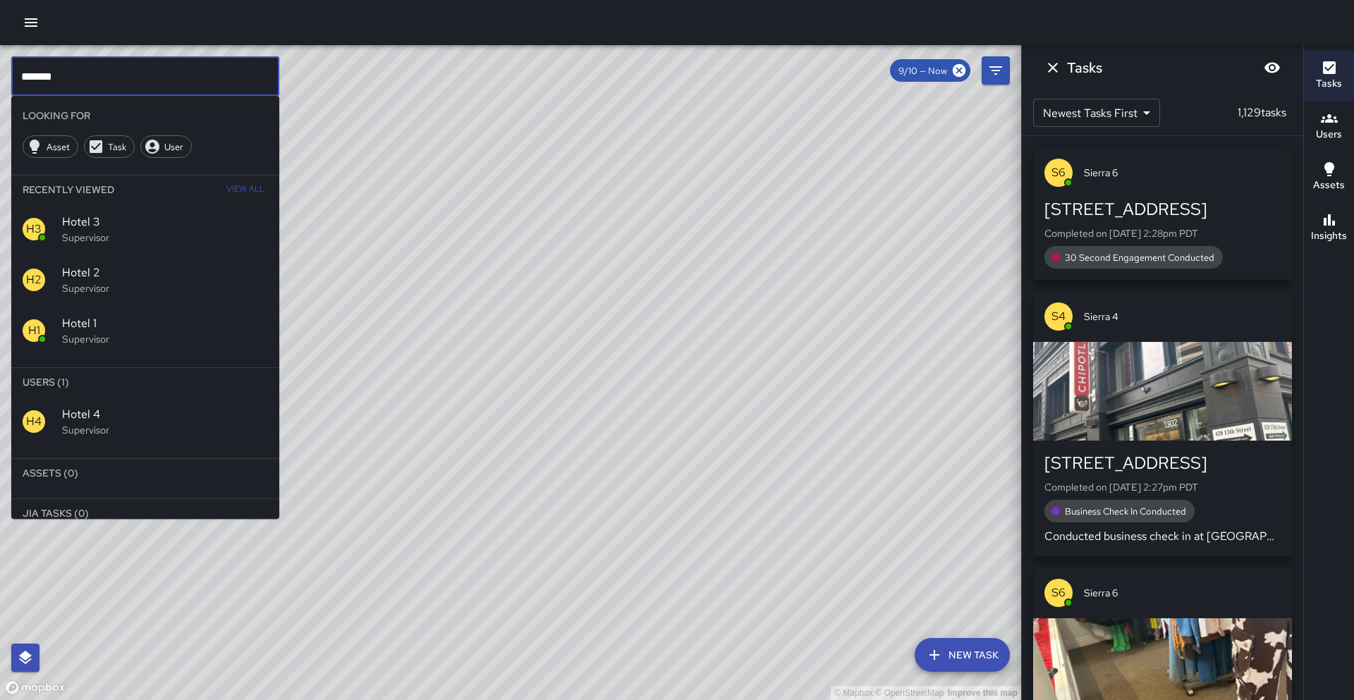
type input "*******"
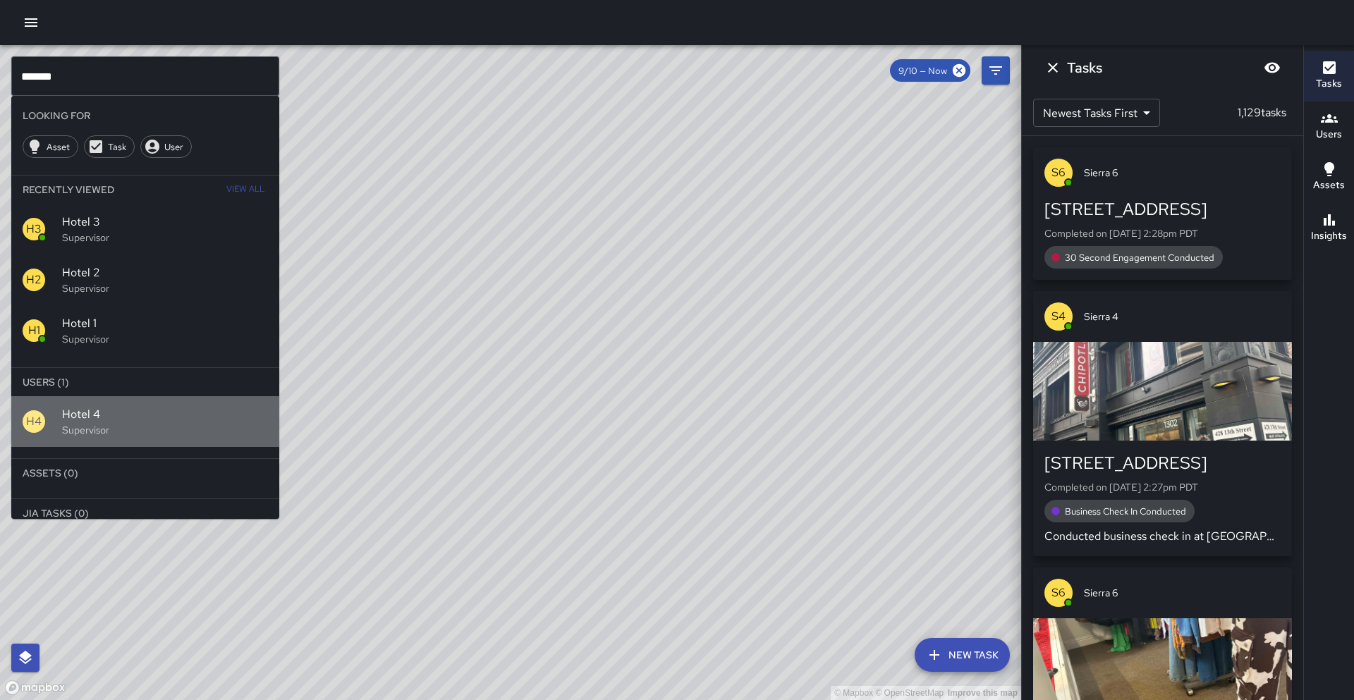
click at [85, 427] on p "Supervisor" at bounding box center [165, 430] width 206 height 14
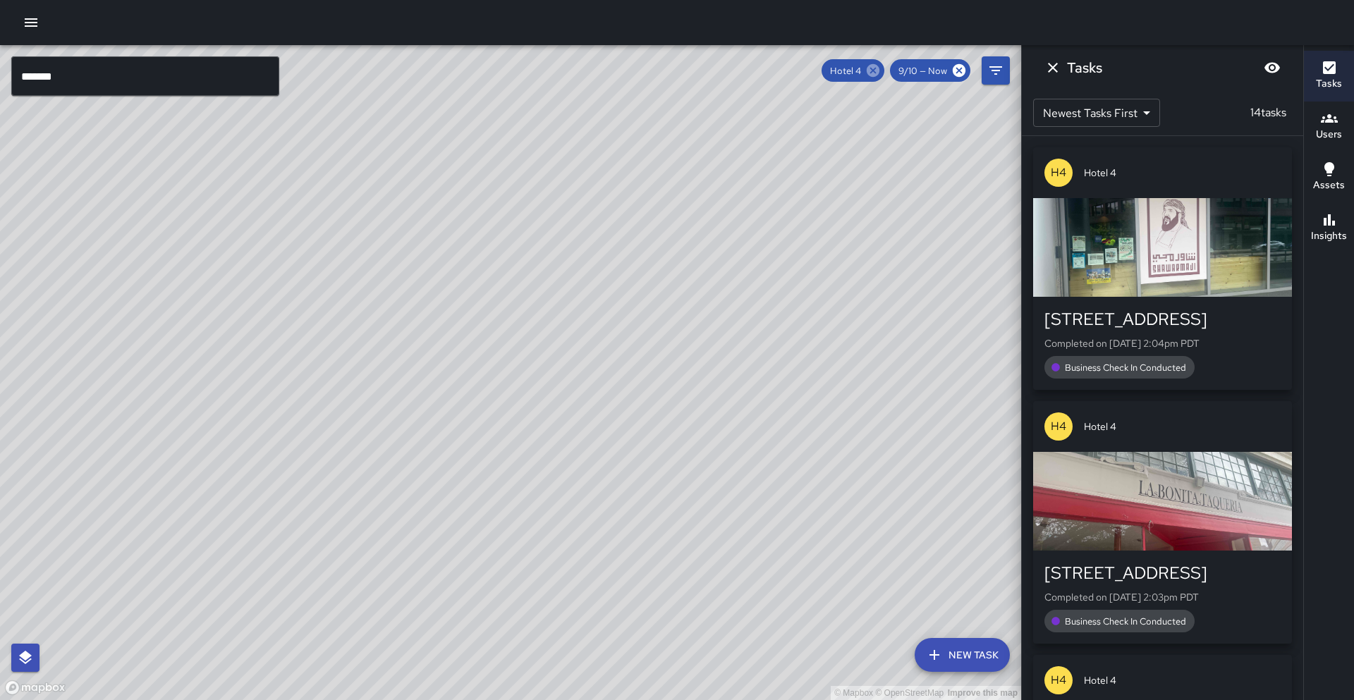
click at [876, 73] on icon at bounding box center [874, 71] width 16 height 16
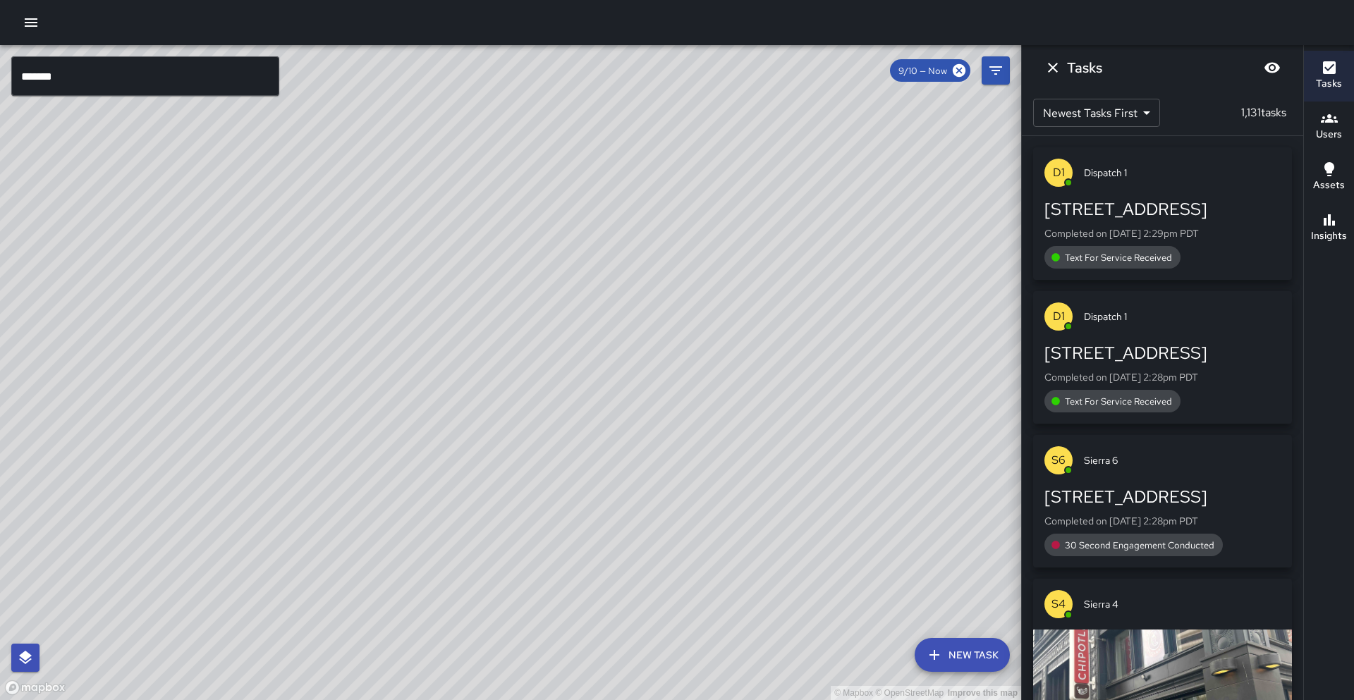
click at [74, 78] on input "*******" at bounding box center [145, 76] width 268 height 40
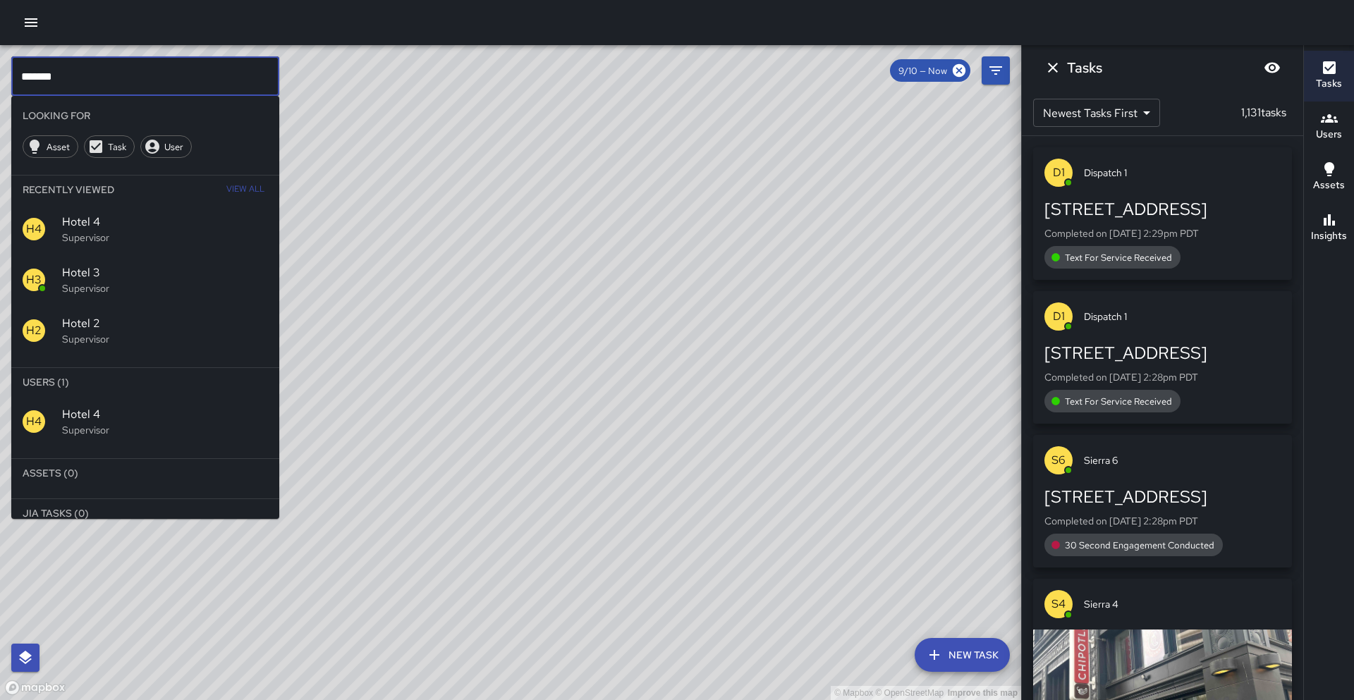
click at [74, 78] on input "*******" at bounding box center [145, 76] width 268 height 40
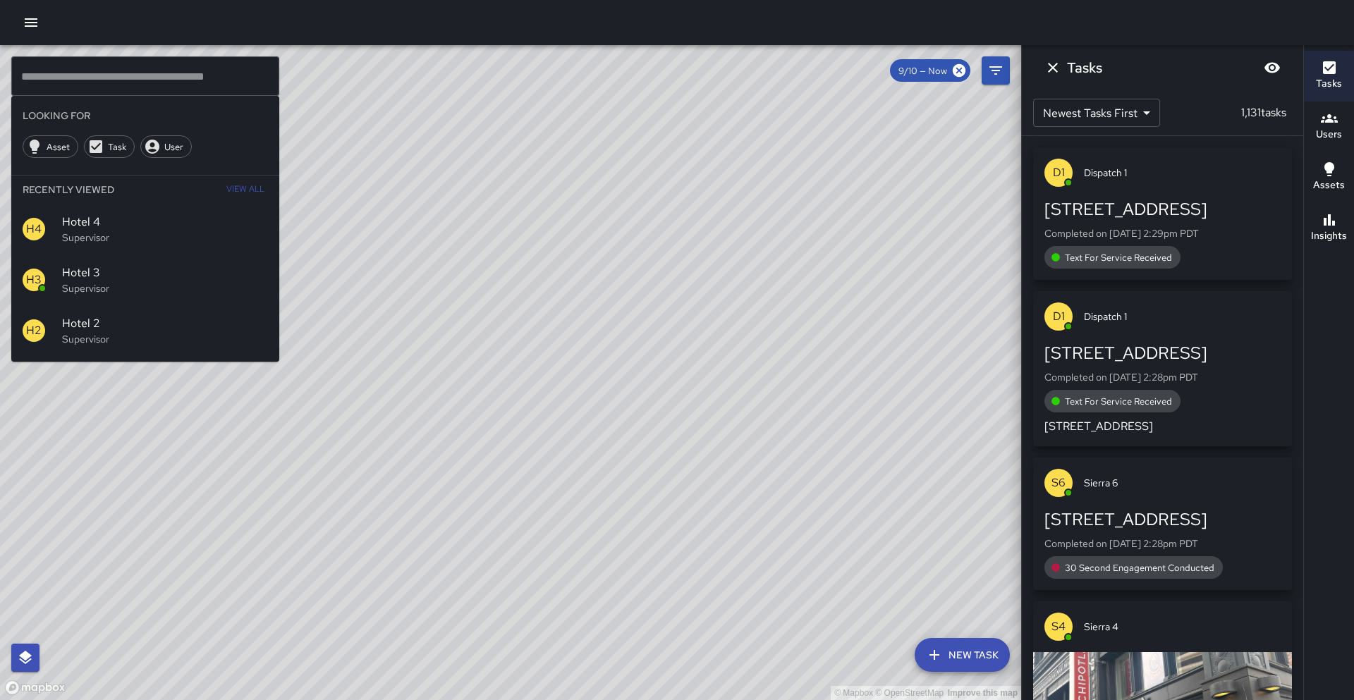
click at [524, 236] on div "© Mapbox © OpenStreetMap Improve this map" at bounding box center [510, 372] width 1021 height 655
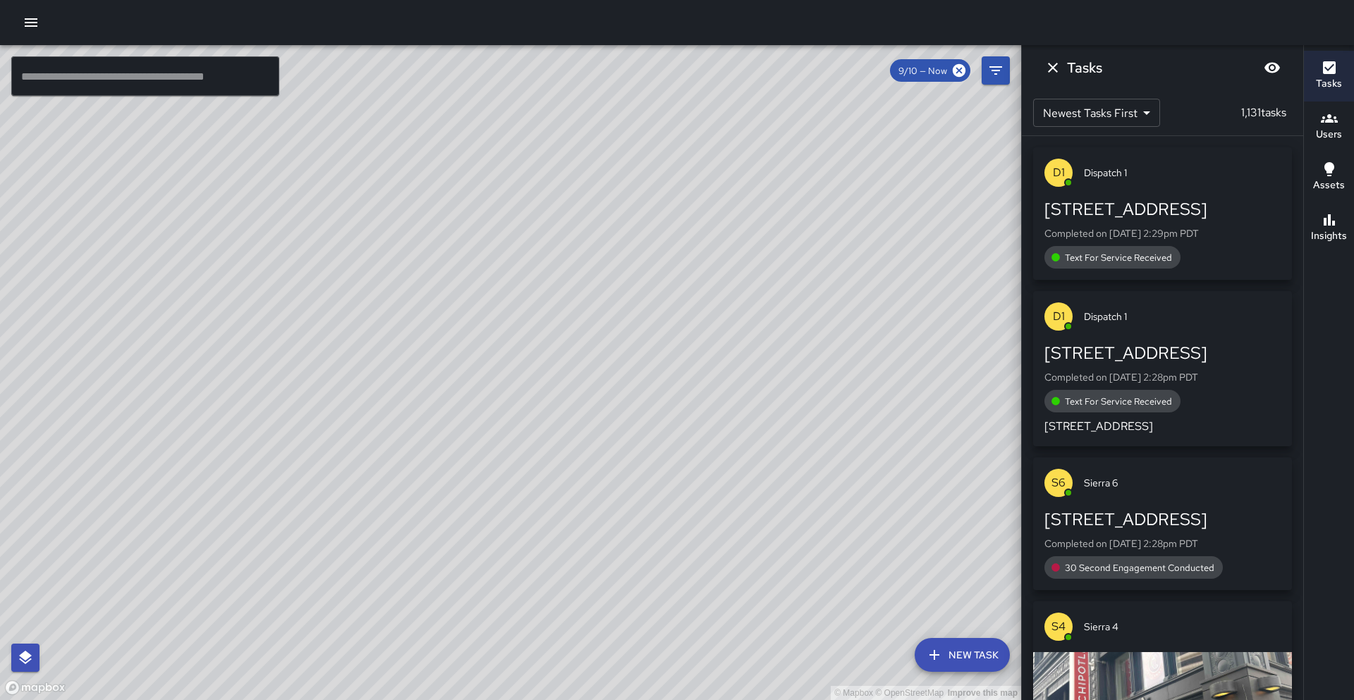
drag, startPoint x: 415, startPoint y: 246, endPoint x: 457, endPoint y: 281, distance: 54.6
click at [457, 281] on div "© Mapbox © OpenStreetMap Improve this map" at bounding box center [510, 372] width 1021 height 655
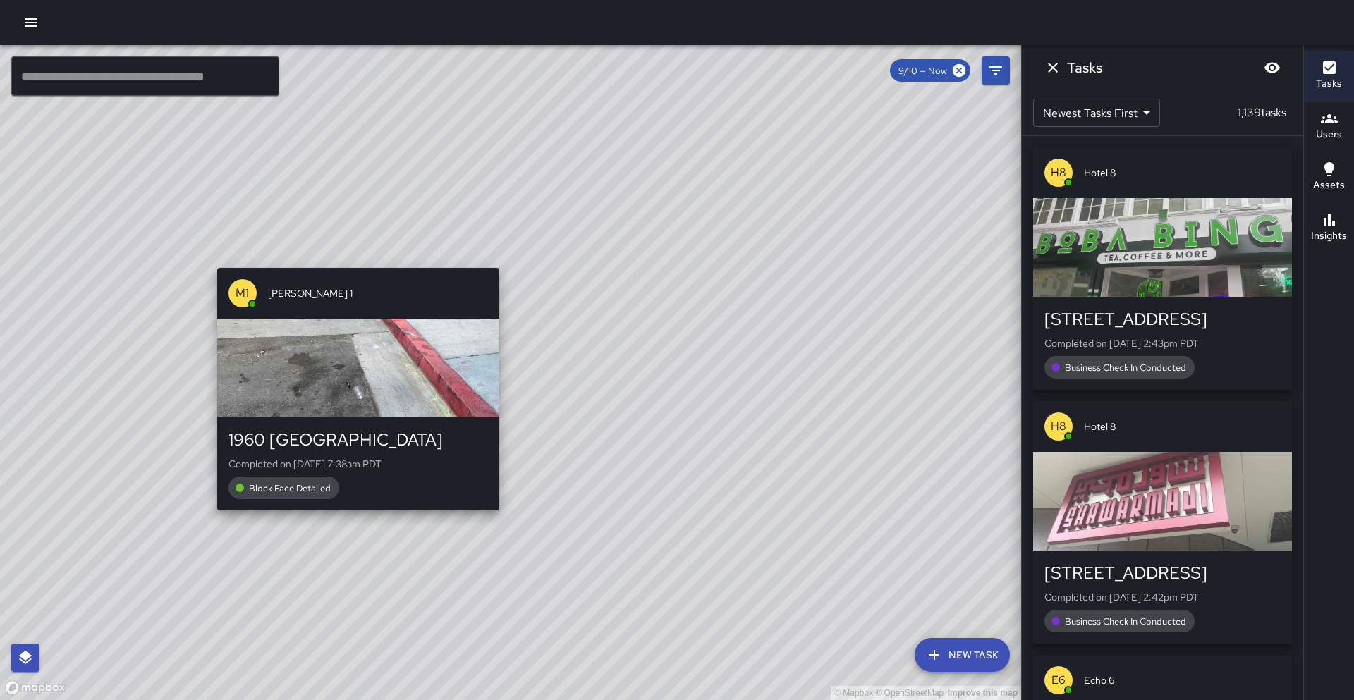
drag, startPoint x: 177, startPoint y: 364, endPoint x: 351, endPoint y: 262, distance: 201.1
click at [351, 262] on div "© Mapbox © OpenStreetMap Improve this map M1 [PERSON_NAME] 1 1960 Broadway Comp…" at bounding box center [510, 372] width 1021 height 655
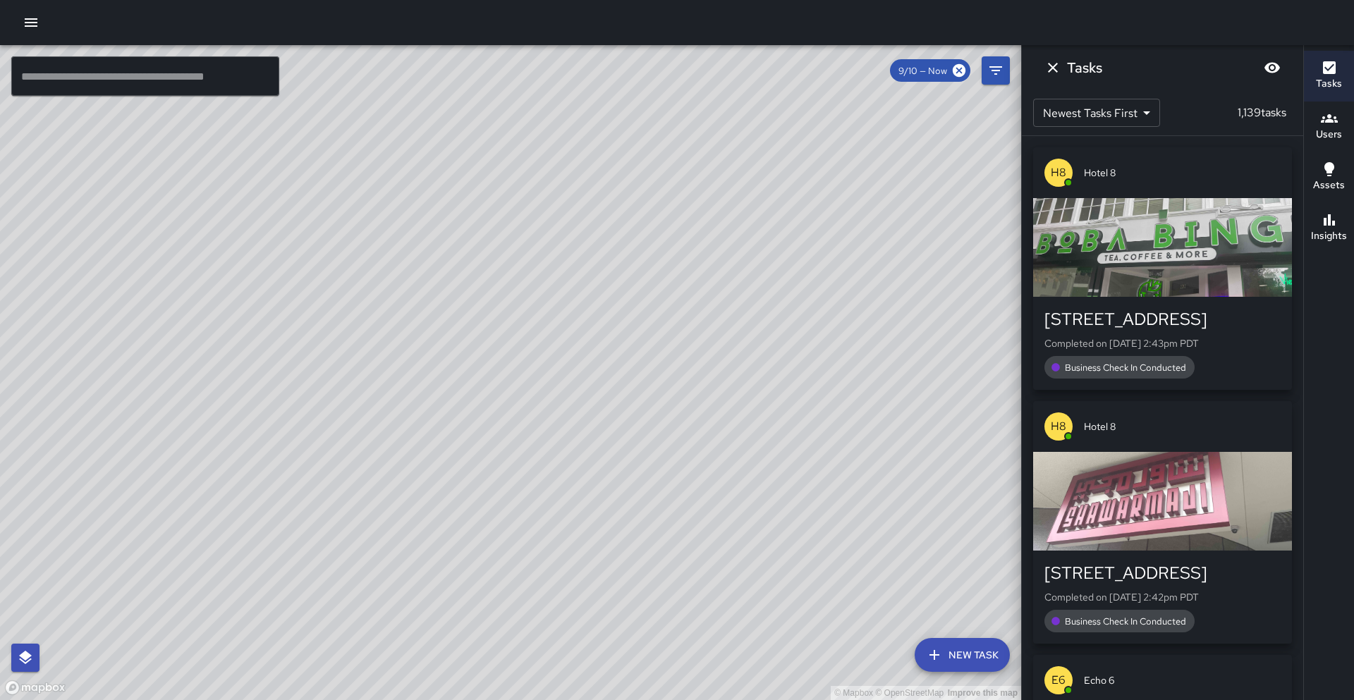
drag, startPoint x: 451, startPoint y: 243, endPoint x: 171, endPoint y: 613, distance: 463.9
click at [171, 614] on div "© Mapbox © OpenStreetMap Improve this map" at bounding box center [510, 372] width 1021 height 655
drag, startPoint x: 257, startPoint y: 547, endPoint x: 432, endPoint y: 444, distance: 202.4
click at [432, 444] on div "© Mapbox © OpenStreetMap Improve this map" at bounding box center [510, 372] width 1021 height 655
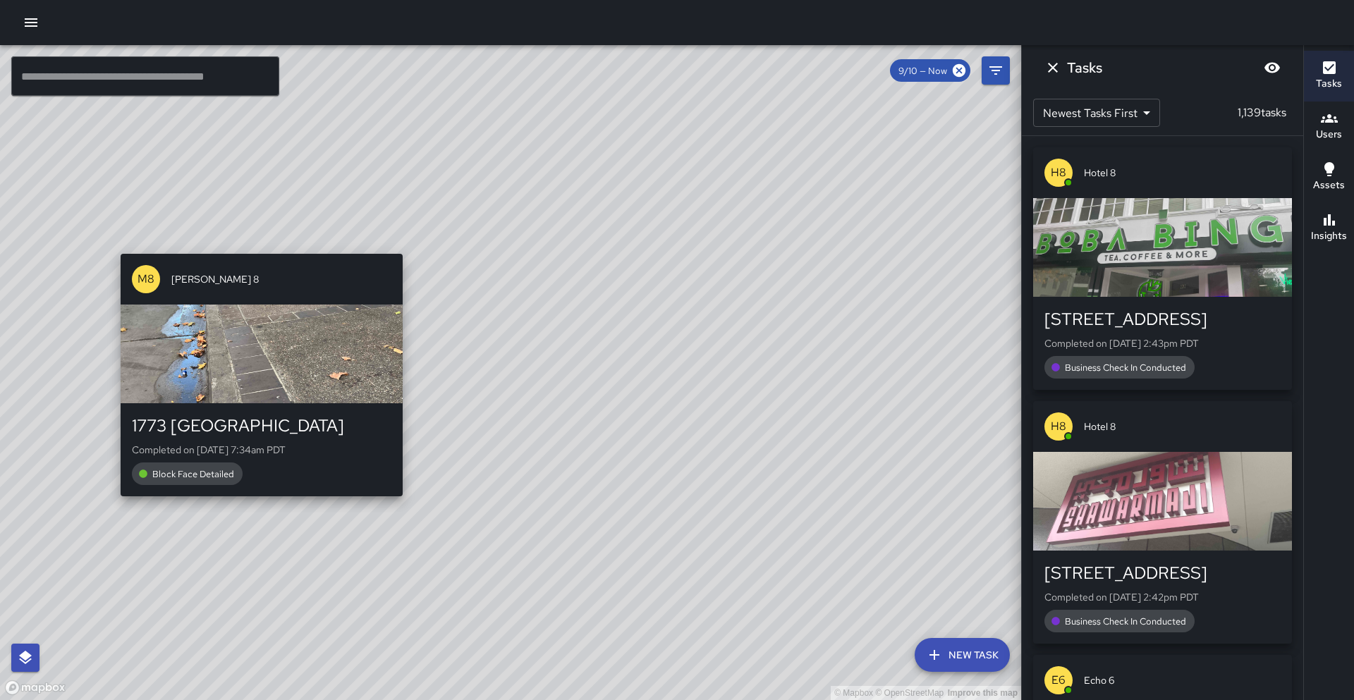
drag, startPoint x: 217, startPoint y: 577, endPoint x: 270, endPoint y: 487, distance: 105.0
click at [270, 487] on div "© Mapbox © OpenStreetMap Improve this map M8 [PERSON_NAME] 8 1773 Broadway Comp…" at bounding box center [510, 372] width 1021 height 655
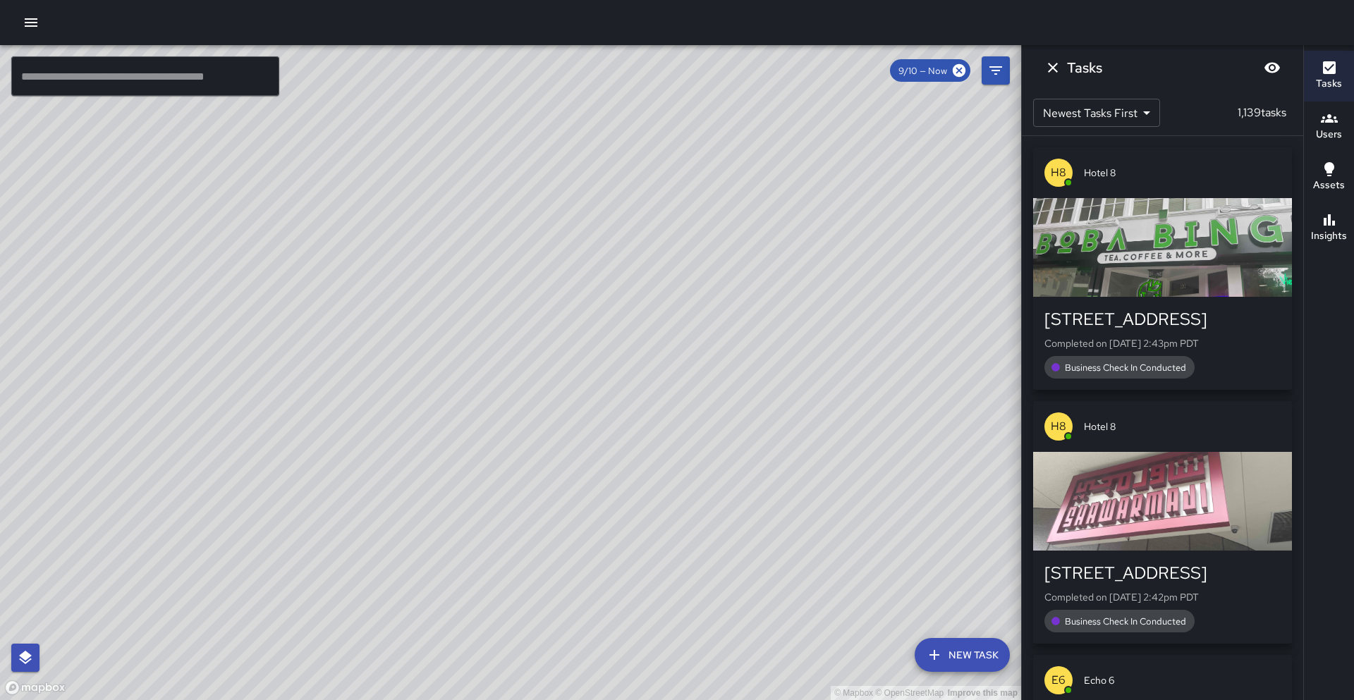
drag, startPoint x: 235, startPoint y: 555, endPoint x: 332, endPoint y: 298, distance: 274.4
drag, startPoint x: 225, startPoint y: 408, endPoint x: 352, endPoint y: 136, distance: 299.8
click at [352, 136] on div "© Mapbox © OpenStreetMap Improve this map" at bounding box center [510, 372] width 1021 height 655
drag, startPoint x: 367, startPoint y: 202, endPoint x: 186, endPoint y: 372, distance: 248.0
click at [186, 372] on div "© Mapbox © OpenStreetMap Improve this map" at bounding box center [510, 372] width 1021 height 655
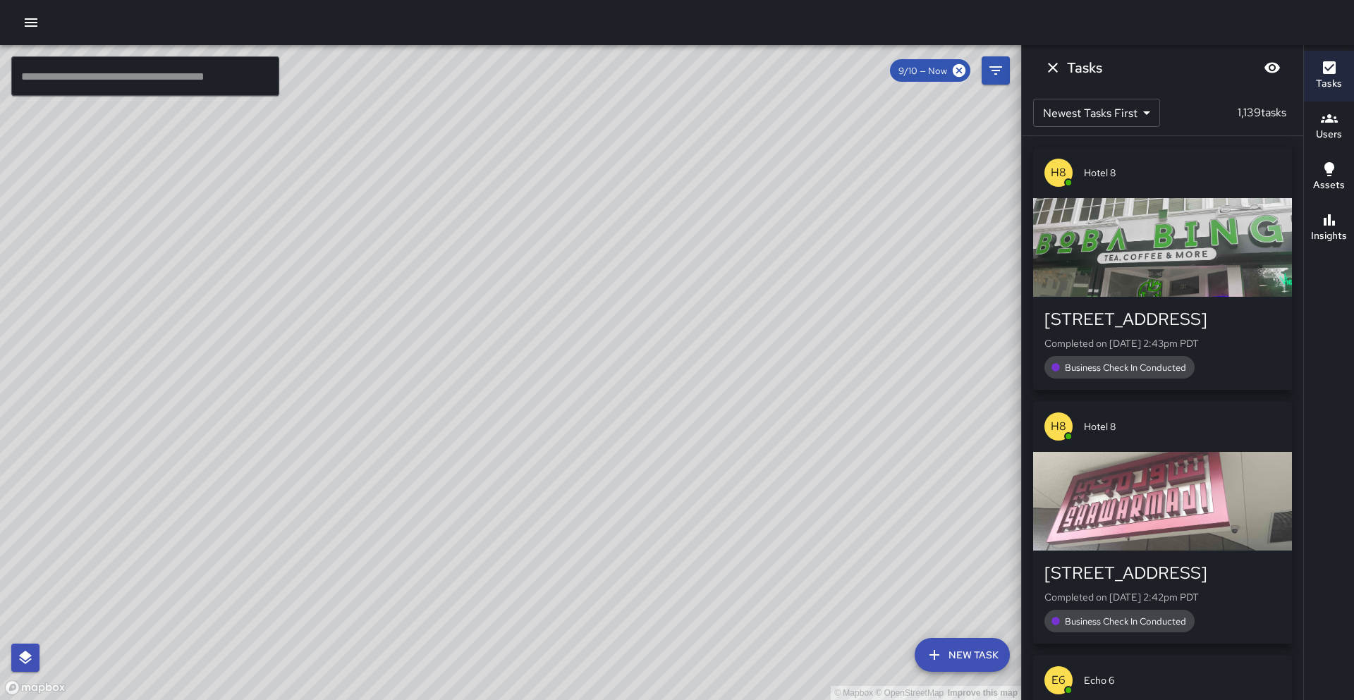
drag, startPoint x: 274, startPoint y: 281, endPoint x: 225, endPoint y: 368, distance: 99.2
click at [225, 368] on div "© Mapbox © OpenStreetMap Improve this map" at bounding box center [510, 372] width 1021 height 655
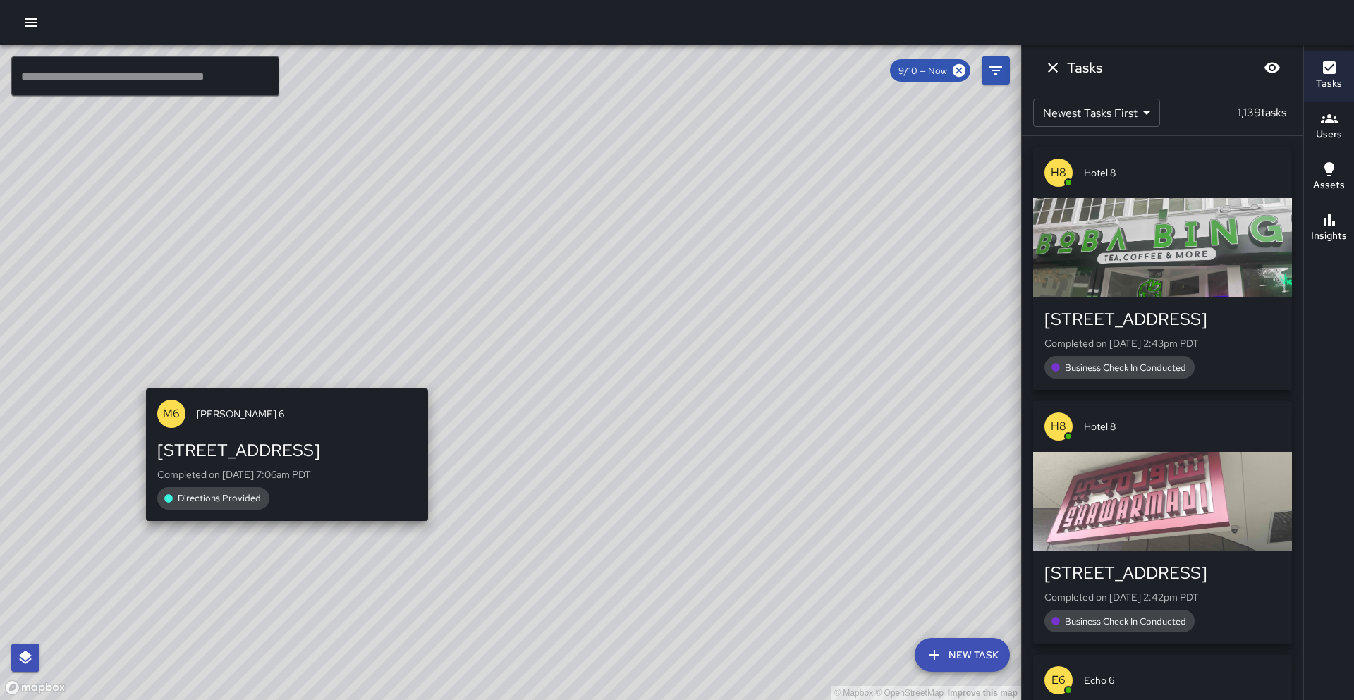
drag, startPoint x: 308, startPoint y: 308, endPoint x: 279, endPoint y: 381, distance: 77.9
click at [279, 381] on div "© Mapbox © OpenStreetMap Improve this map M6 [PERSON_NAME] [GEOGRAPHIC_DATA][ST…" at bounding box center [510, 372] width 1021 height 655
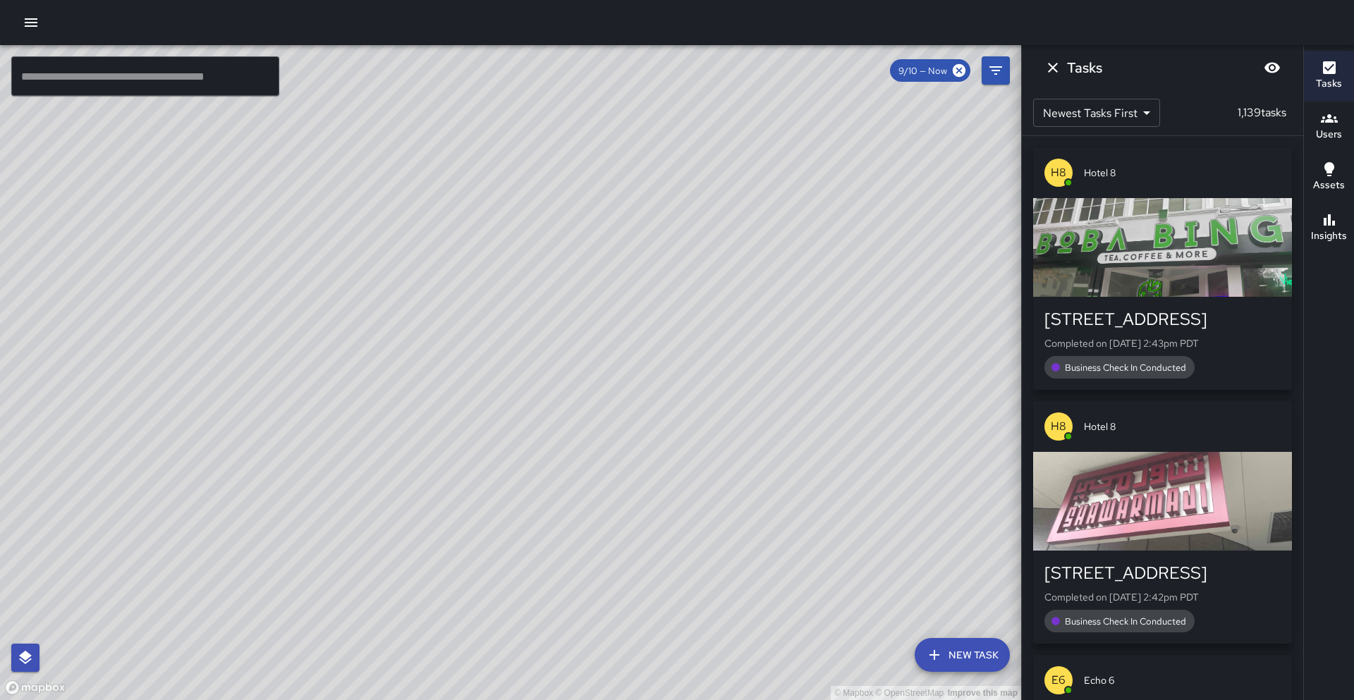
drag, startPoint x: 430, startPoint y: 442, endPoint x: 497, endPoint y: 303, distance: 154.3
click at [497, 303] on div "© Mapbox © OpenStreetMap Improve this map" at bounding box center [510, 372] width 1021 height 655
drag, startPoint x: 247, startPoint y: 528, endPoint x: 296, endPoint y: 607, distance: 92.2
click at [296, 607] on div "© Mapbox © OpenStreetMap Improve this map" at bounding box center [510, 372] width 1021 height 655
click at [205, 700] on div "© Mapbox © OpenStreetMap Improve this map" at bounding box center [510, 372] width 1021 height 655
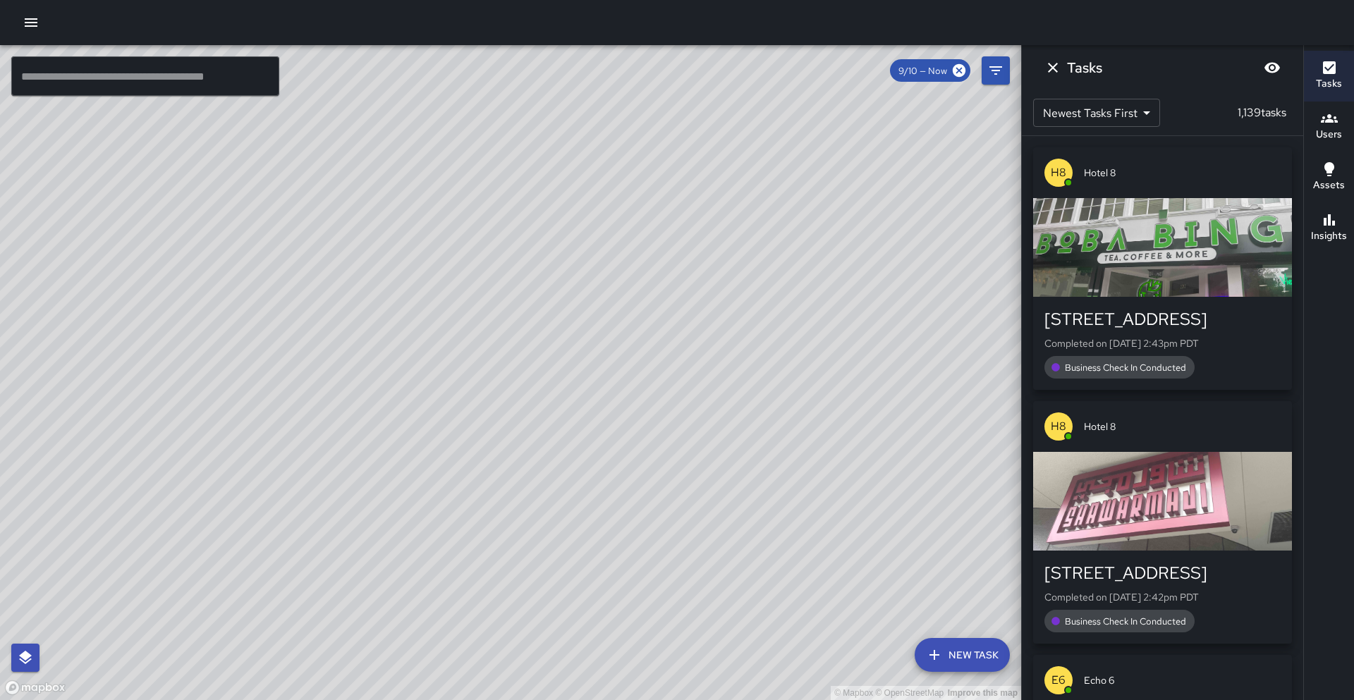
drag, startPoint x: 645, startPoint y: 103, endPoint x: 449, endPoint y: 432, distance: 383.1
click at [449, 432] on div "© Mapbox © OpenStreetMap Improve this map" at bounding box center [510, 372] width 1021 height 655
drag, startPoint x: 418, startPoint y: 348, endPoint x: 387, endPoint y: 414, distance: 72.6
click at [387, 414] on div "© Mapbox © OpenStreetMap Improve this map" at bounding box center [510, 372] width 1021 height 655
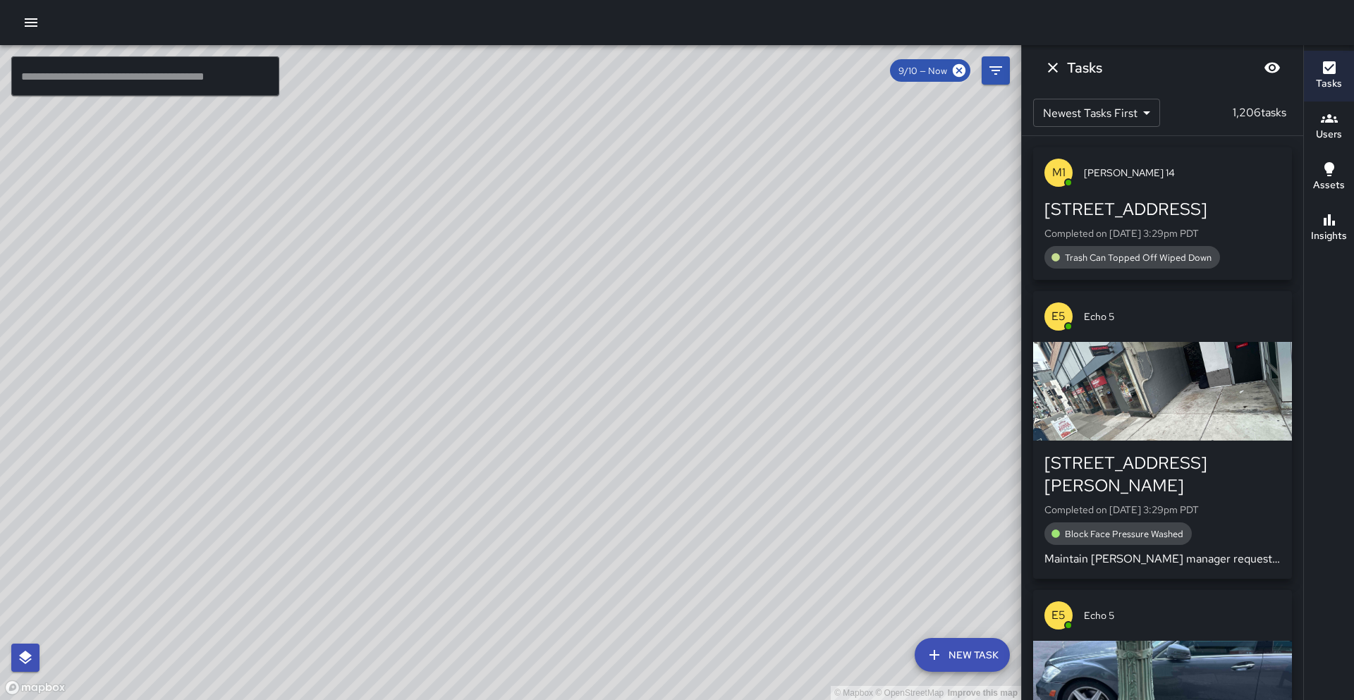
drag, startPoint x: 537, startPoint y: 451, endPoint x: 588, endPoint y: 363, distance: 102.1
click at [590, 363] on div "© Mapbox © OpenStreetMap Improve this map" at bounding box center [510, 372] width 1021 height 655
drag, startPoint x: 565, startPoint y: 436, endPoint x: 638, endPoint y: 327, distance: 131.3
click at [638, 326] on div "© Mapbox © OpenStreetMap Improve this map" at bounding box center [510, 372] width 1021 height 655
drag, startPoint x: 641, startPoint y: 326, endPoint x: 629, endPoint y: 344, distance: 21.9
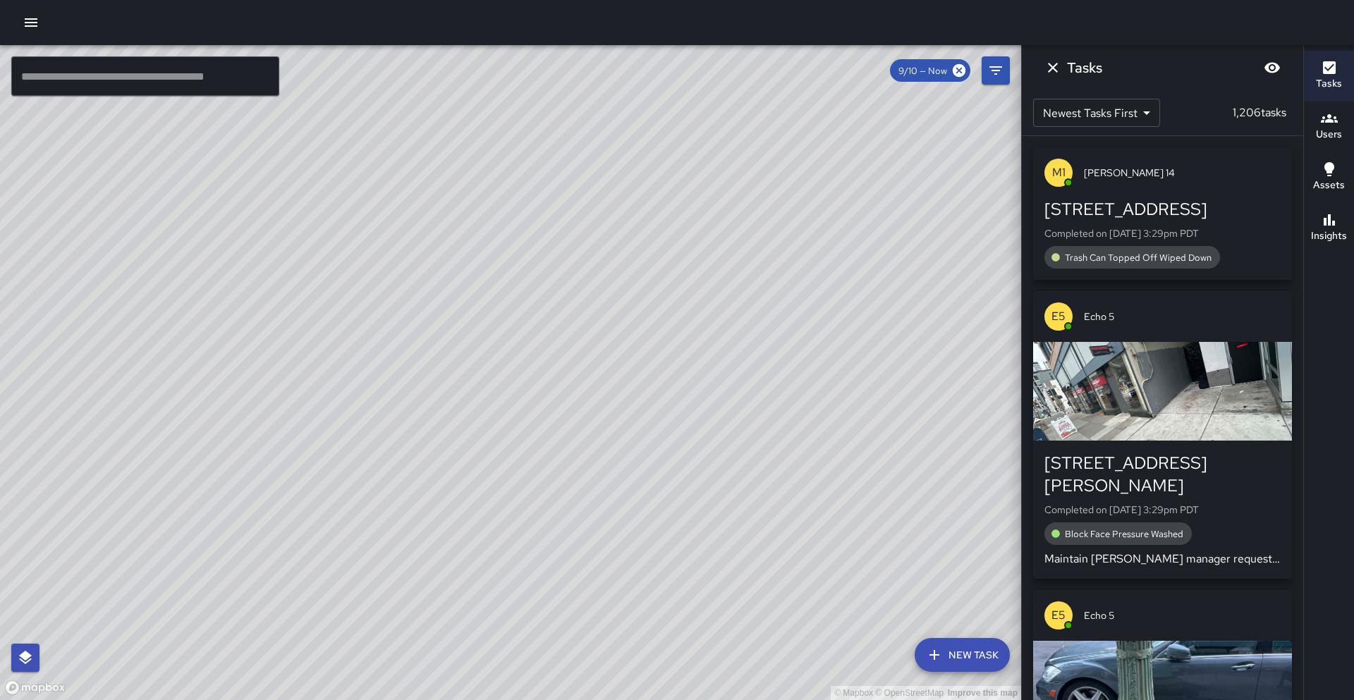
click at [629, 344] on div "© Mapbox © OpenStreetMap Improve this map" at bounding box center [510, 372] width 1021 height 655
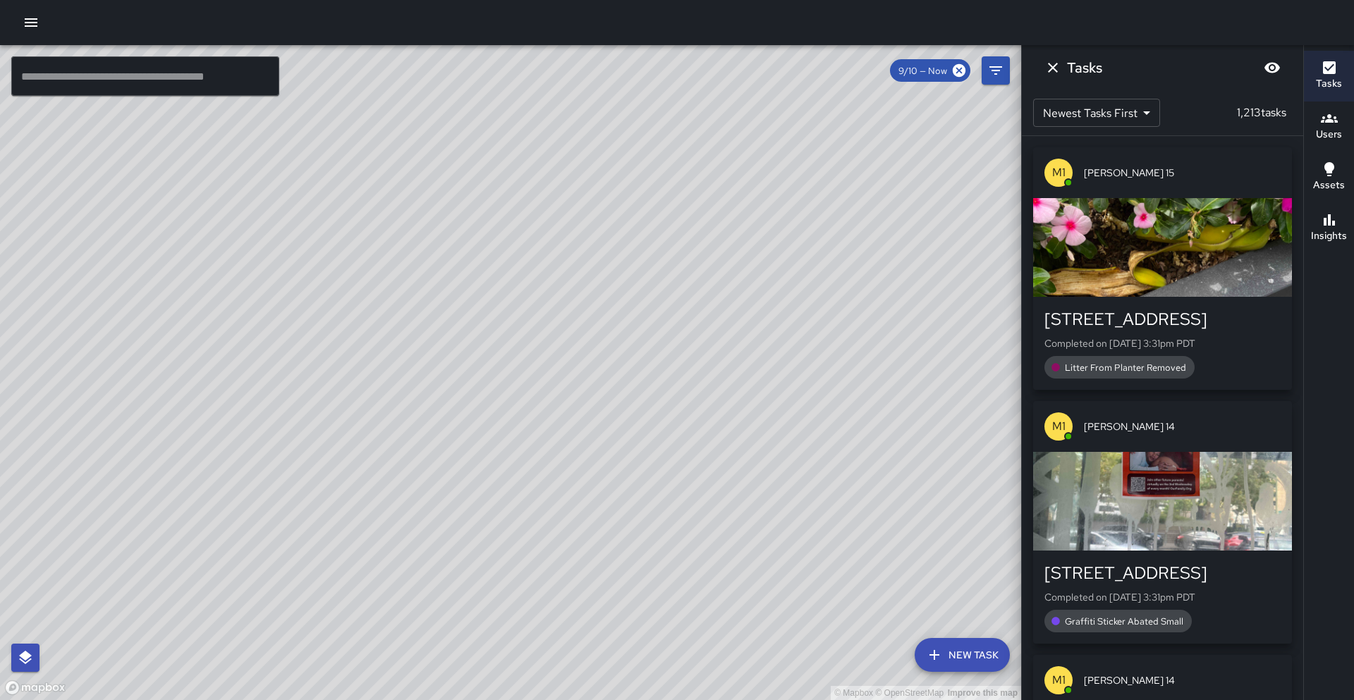
drag, startPoint x: 698, startPoint y: 373, endPoint x: 719, endPoint y: 352, distance: 29.9
click at [719, 352] on div "© Mapbox © OpenStreetMap Improve this map" at bounding box center [510, 372] width 1021 height 655
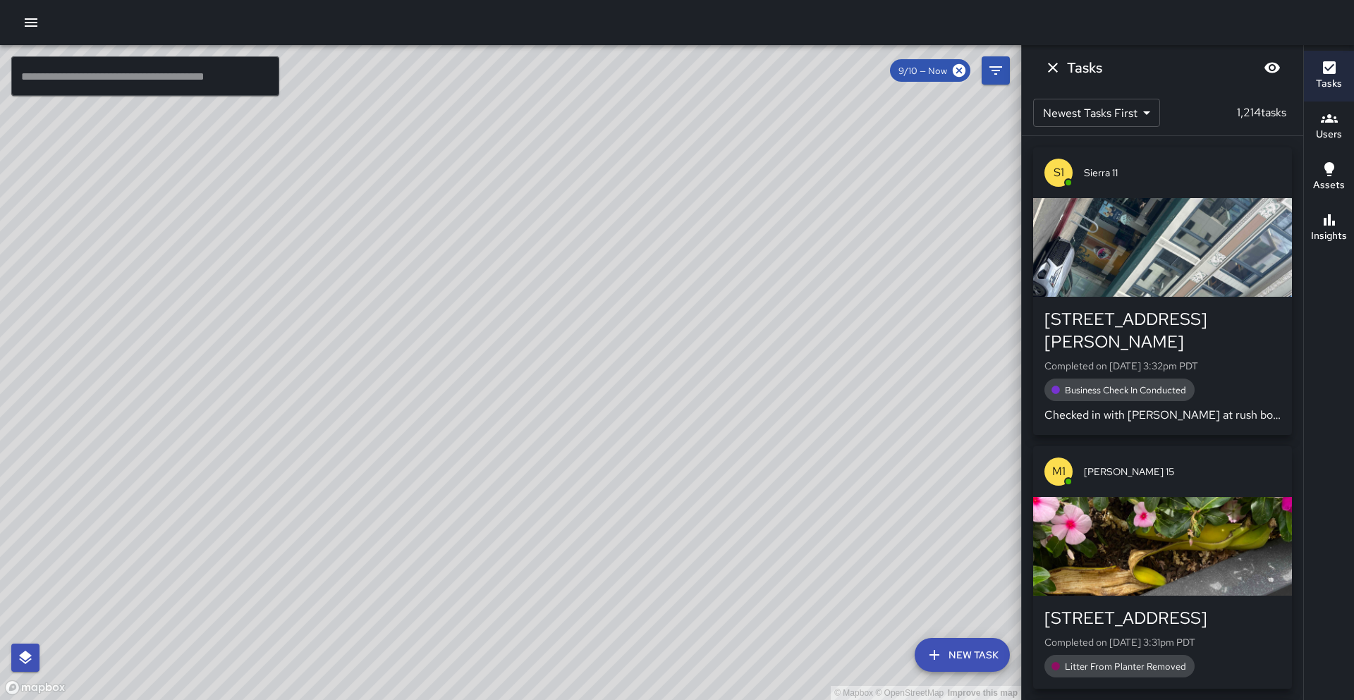
drag, startPoint x: 708, startPoint y: 327, endPoint x: 687, endPoint y: 370, distance: 47.6
click at [704, 367] on div "© Mapbox © OpenStreetMap Improve this map" at bounding box center [510, 372] width 1021 height 655
drag, startPoint x: 508, startPoint y: 291, endPoint x: 550, endPoint y: 279, distance: 43.1
click at [550, 279] on div "© Mapbox © OpenStreetMap Improve this map" at bounding box center [510, 372] width 1021 height 655
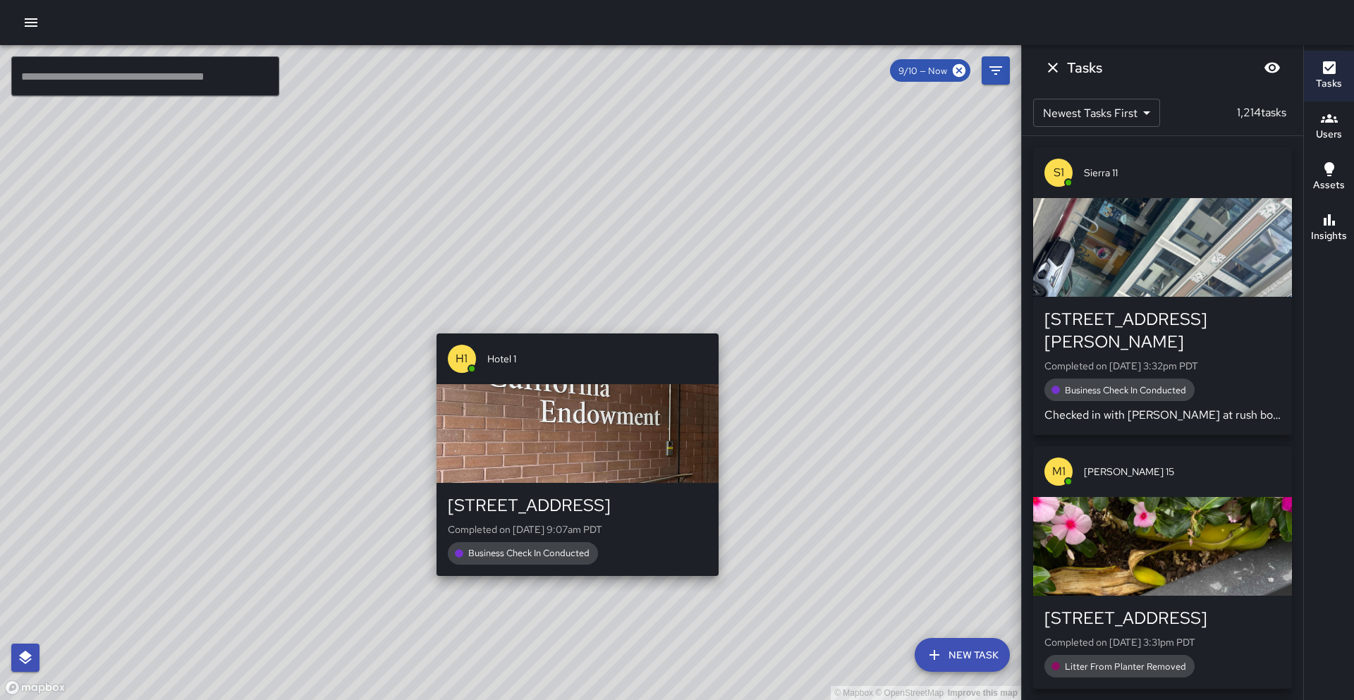
click at [571, 328] on div "H1 Hotel 1 [STREET_ADDRESS] Completed on [DATE] 9:07am PDT Business Check In Co…" at bounding box center [577, 455] width 293 height 254
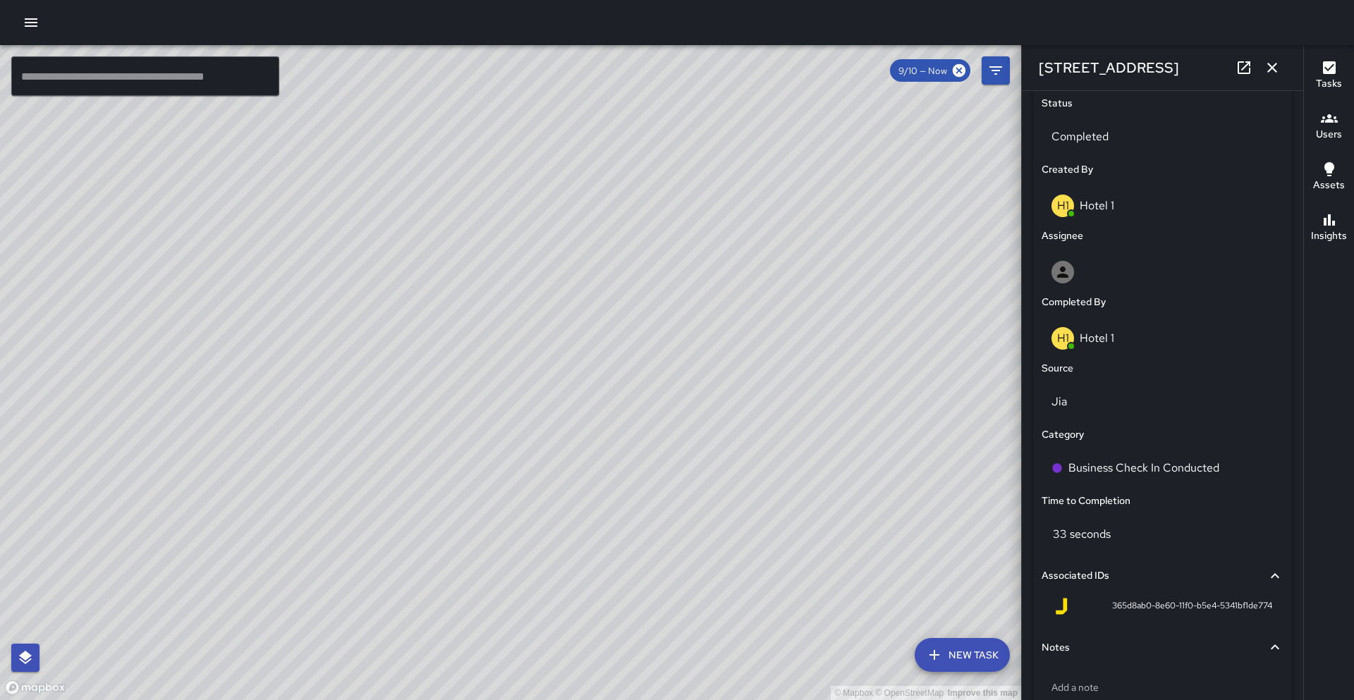
scroll to position [758, 0]
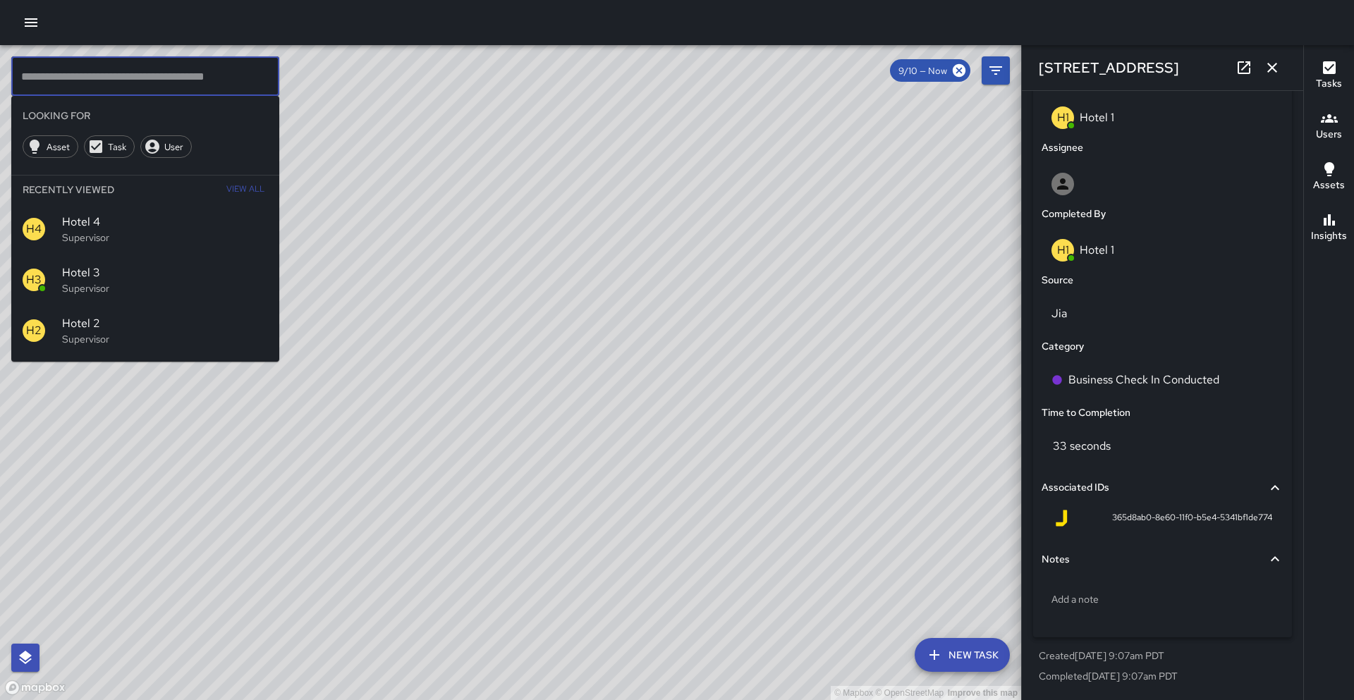
drag, startPoint x: 203, startPoint y: 84, endPoint x: 573, endPoint y: 209, distance: 390.2
click at [203, 84] on input "text" at bounding box center [145, 76] width 268 height 40
drag, startPoint x: 739, startPoint y: 257, endPoint x: 753, endPoint y: 250, distance: 15.5
click at [739, 257] on div "© Mapbox © OpenStreetMap Improve this map" at bounding box center [510, 372] width 1021 height 655
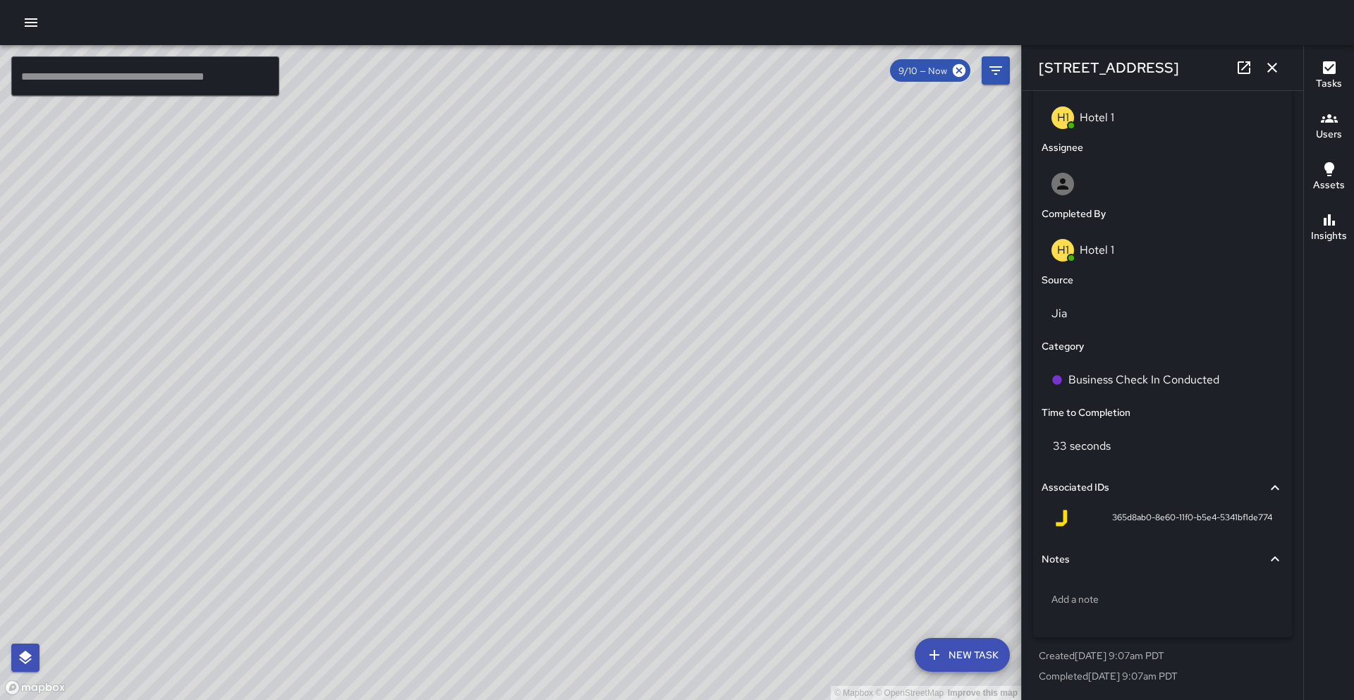
drag, startPoint x: 757, startPoint y: 270, endPoint x: 748, endPoint y: 304, distance: 35.1
click at [748, 304] on div "© Mapbox © OpenStreetMap Improve this map" at bounding box center [510, 372] width 1021 height 655
drag, startPoint x: 839, startPoint y: 523, endPoint x: 849, endPoint y: 436, distance: 87.4
click at [849, 436] on div "© Mapbox © OpenStreetMap Improve this map" at bounding box center [510, 372] width 1021 height 655
drag, startPoint x: 481, startPoint y: 489, endPoint x: 502, endPoint y: 435, distance: 58.3
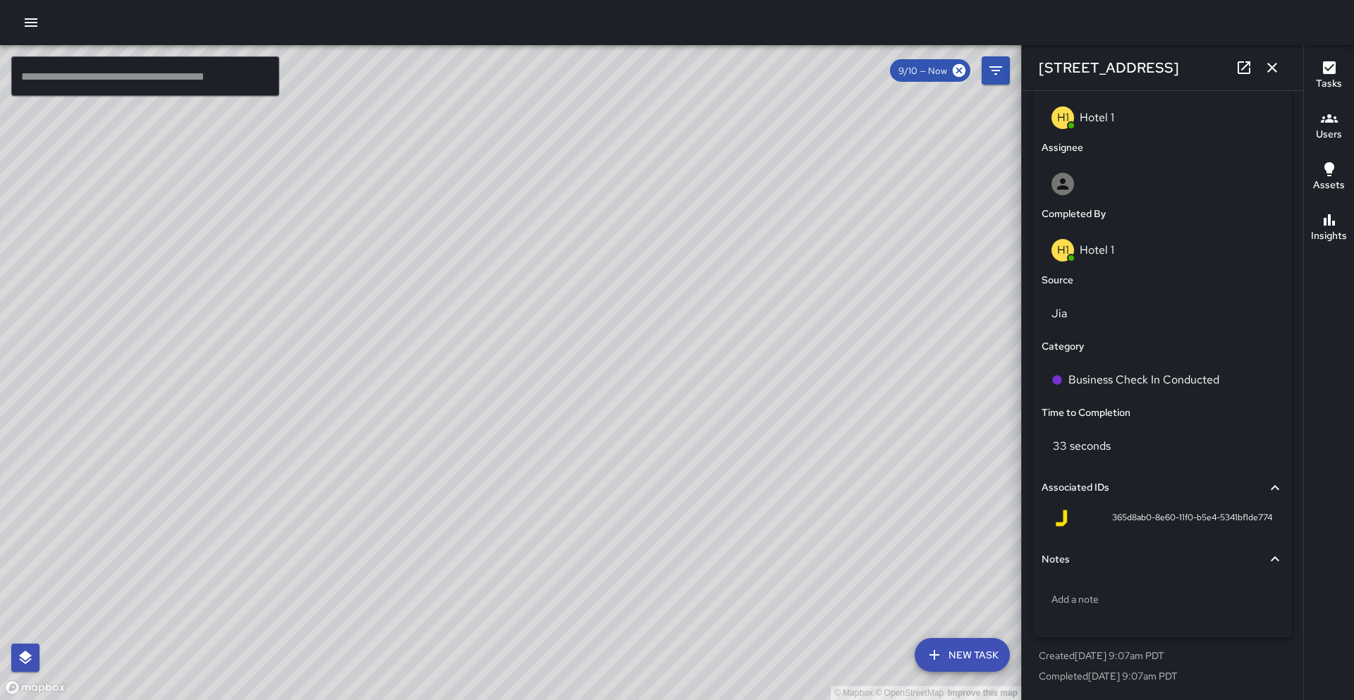
click at [502, 435] on div "© Mapbox © OpenStreetMap Improve this map" at bounding box center [510, 372] width 1021 height 655
drag, startPoint x: 389, startPoint y: 530, endPoint x: 400, endPoint y: 476, distance: 54.8
click at [401, 476] on div "© Mapbox © OpenStreetMap Improve this map" at bounding box center [510, 372] width 1021 height 655
drag, startPoint x: 581, startPoint y: 396, endPoint x: 584, endPoint y: 374, distance: 22.0
click at [584, 374] on div "© Mapbox © OpenStreetMap Improve this map" at bounding box center [510, 372] width 1021 height 655
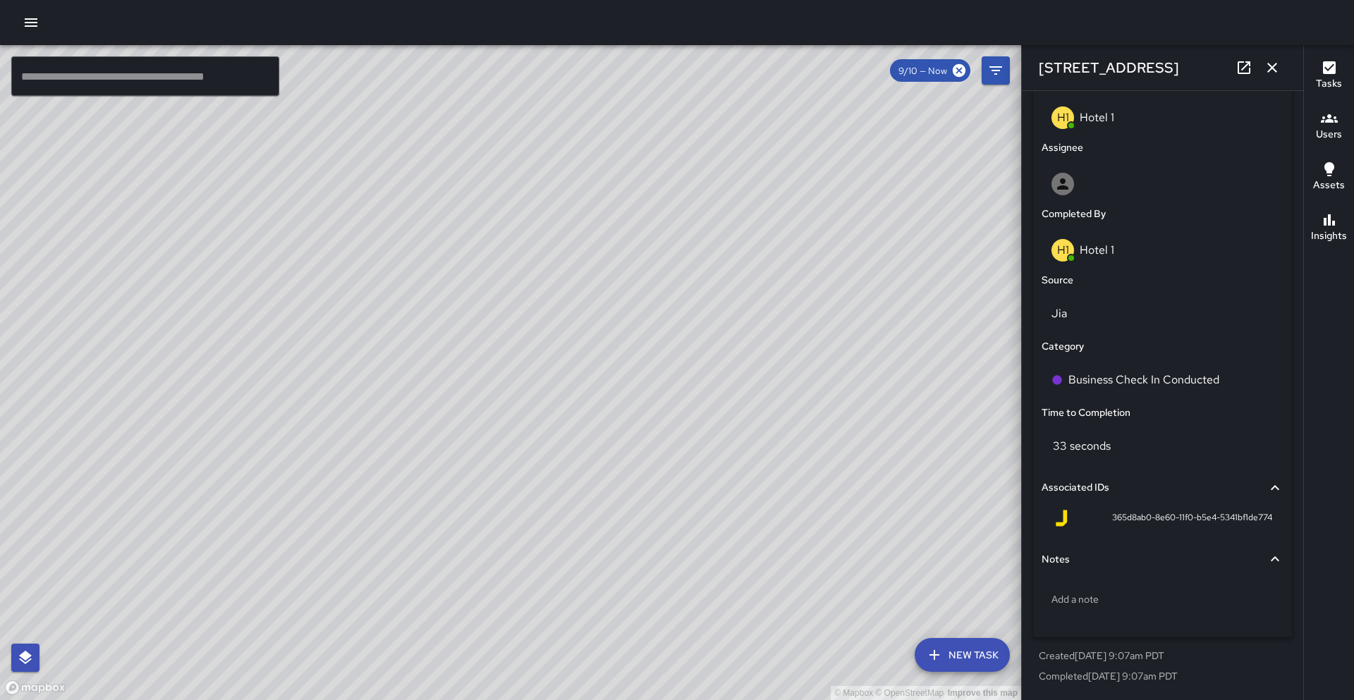
drag, startPoint x: 778, startPoint y: 335, endPoint x: 723, endPoint y: 399, distance: 84.5
click at [723, 399] on div "© Mapbox © OpenStreetMap Improve this map" at bounding box center [510, 372] width 1021 height 655
drag, startPoint x: 783, startPoint y: 372, endPoint x: 787, endPoint y: 359, distance: 14.1
click at [787, 359] on div "© Mapbox © OpenStreetMap Improve this map" at bounding box center [510, 372] width 1021 height 655
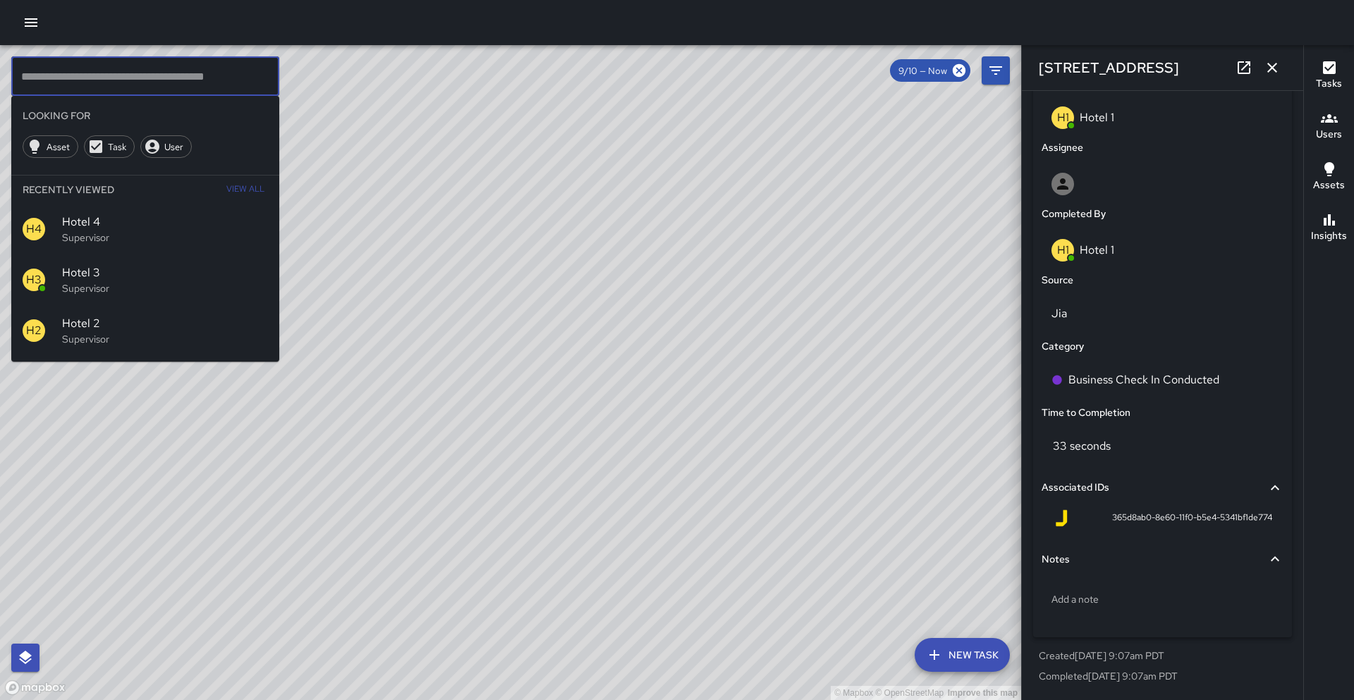
click at [87, 84] on input "text" at bounding box center [145, 76] width 268 height 40
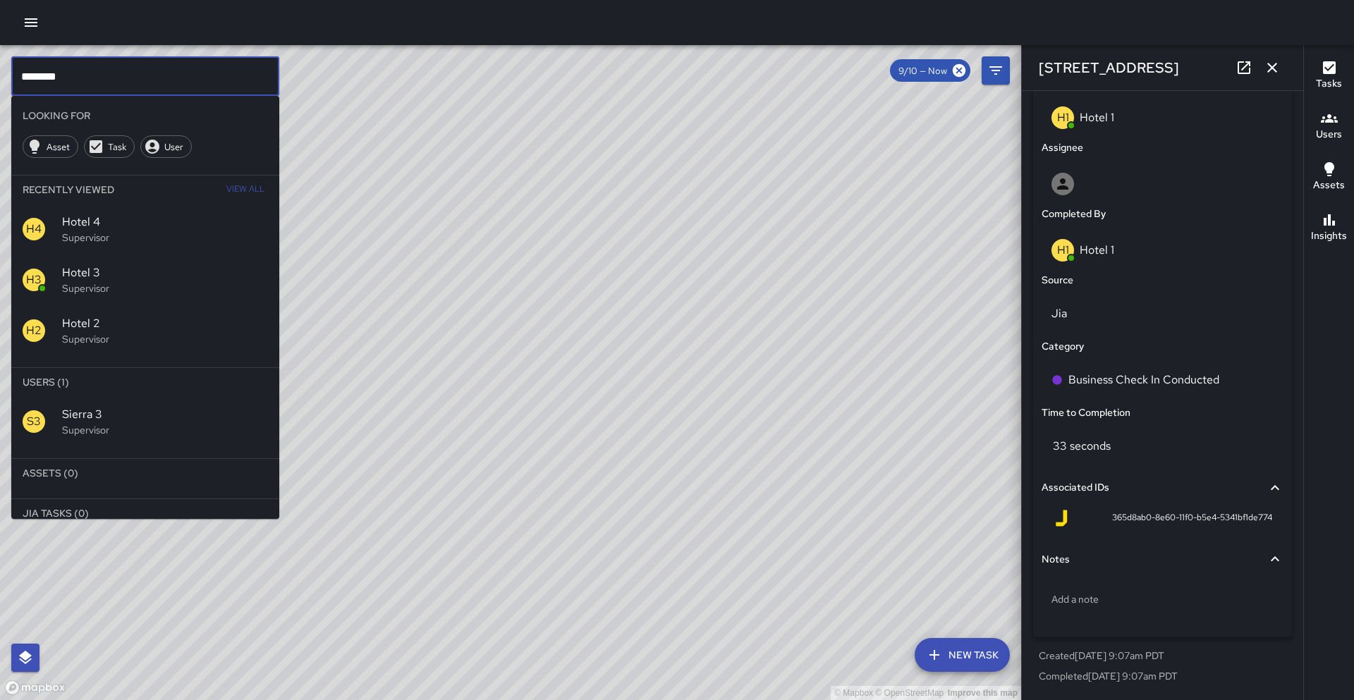
type input "********"
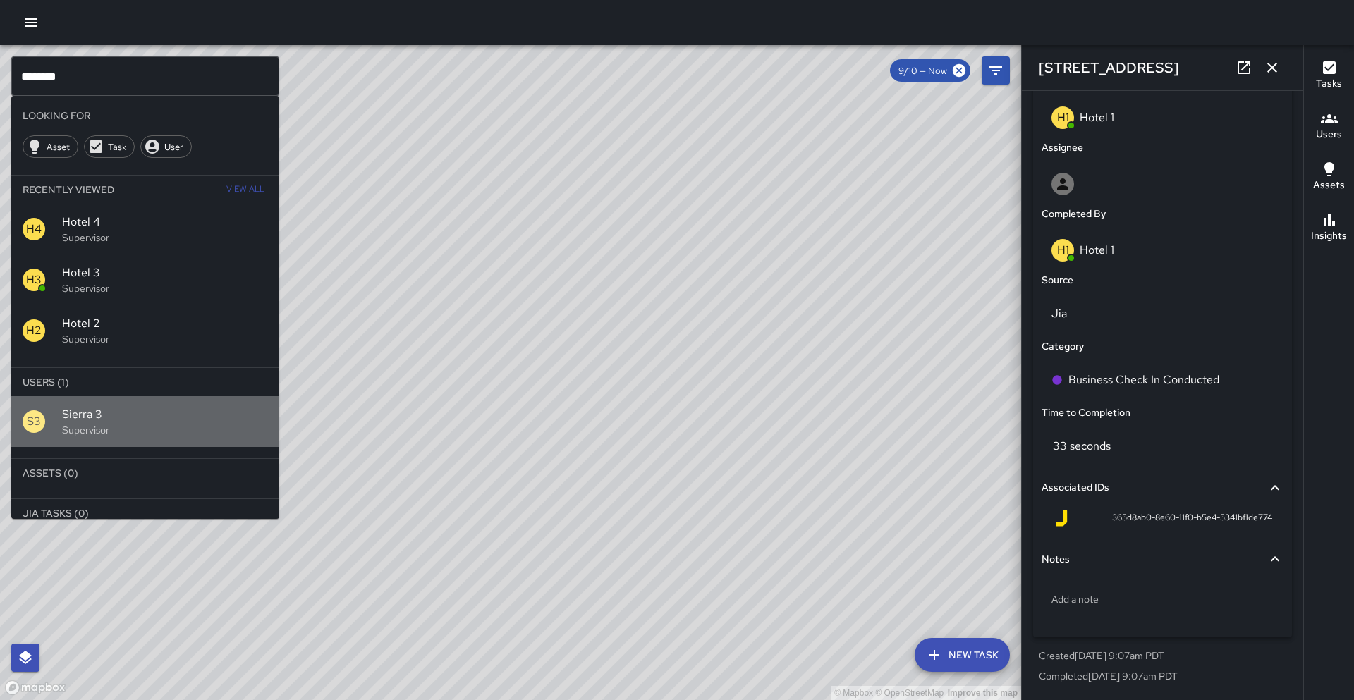
click at [116, 439] on div "S3 Sierra 3 Supervisor" at bounding box center [145, 421] width 268 height 51
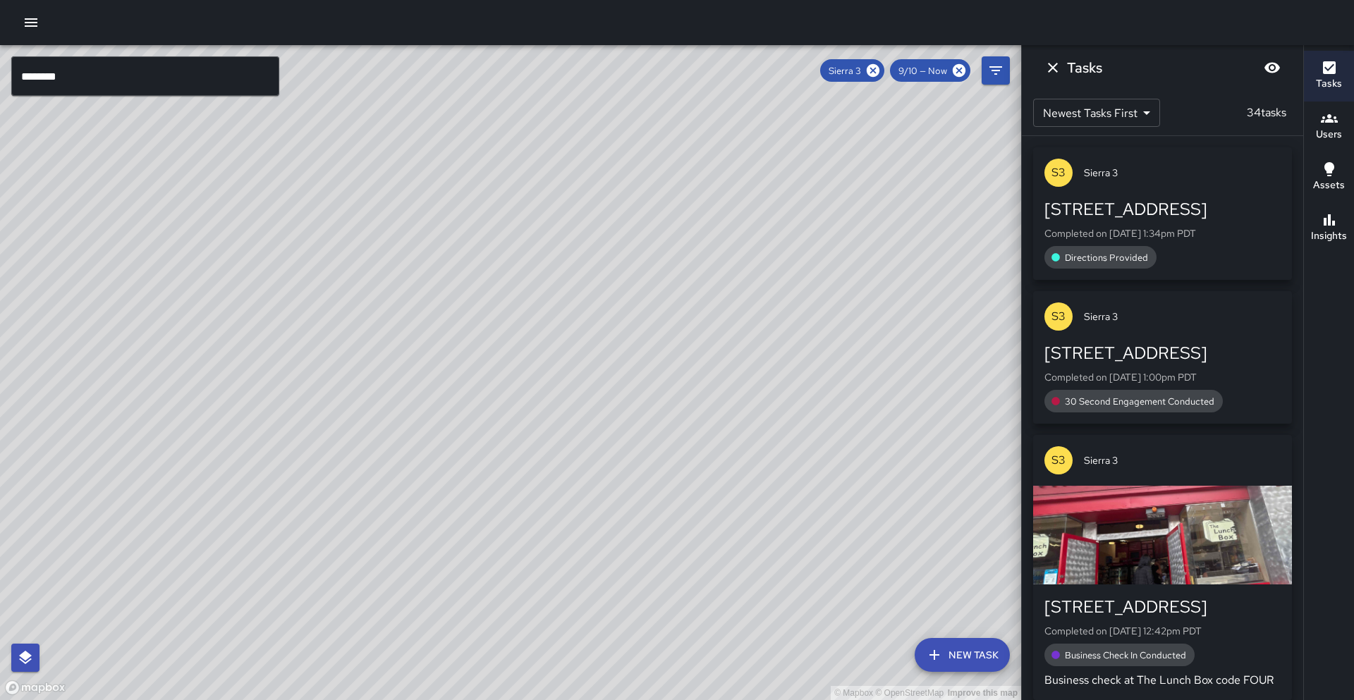
click at [541, 332] on div "© Mapbox © OpenStreetMap Improve this map S3 Sierra 3 Supervisor Tasks 34 / 34 …" at bounding box center [510, 372] width 1021 height 655
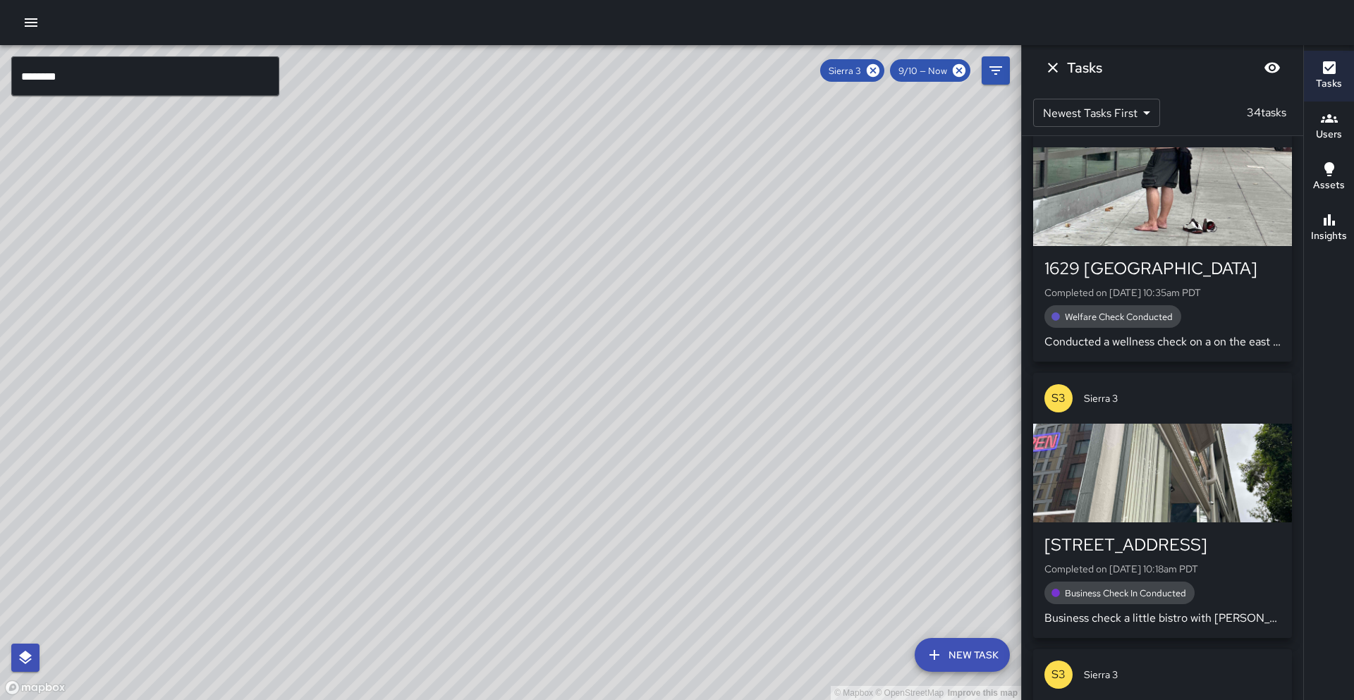
scroll to position [1774, 0]
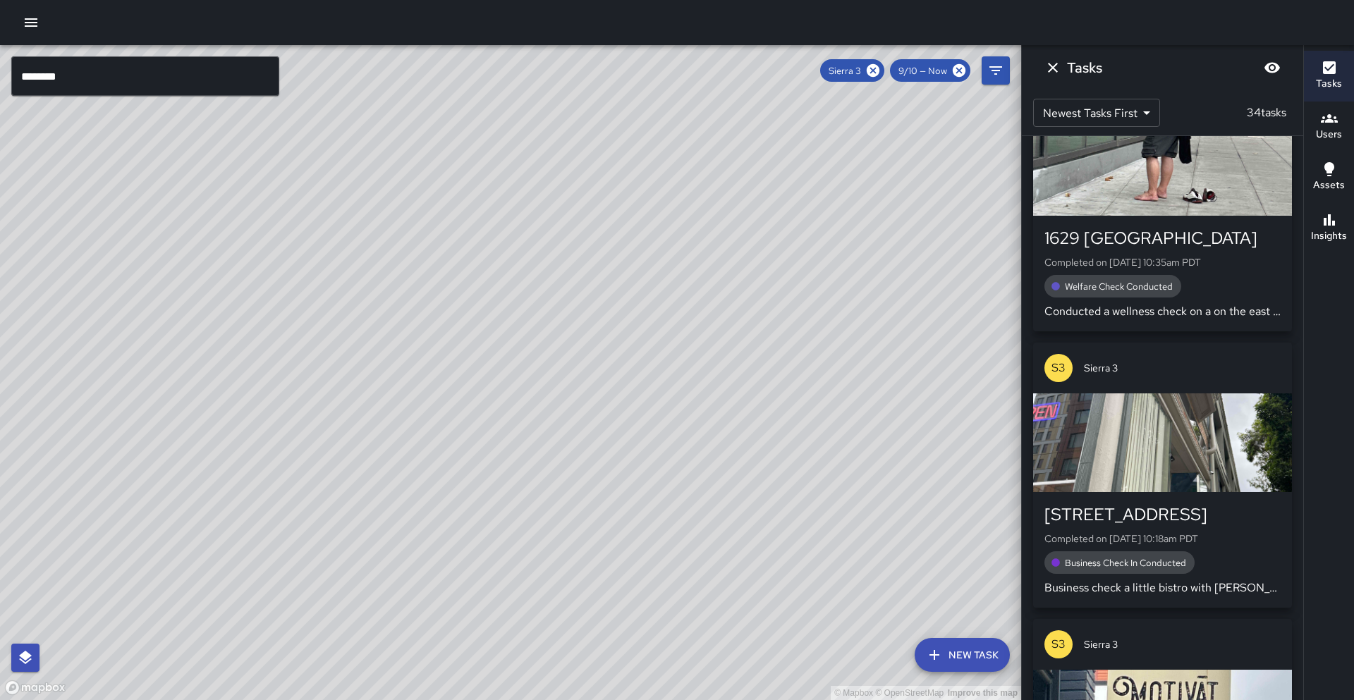
drag, startPoint x: 856, startPoint y: 480, endPoint x: 775, endPoint y: 473, distance: 82.1
click at [775, 473] on div "© Mapbox © OpenStreetMap Improve this map" at bounding box center [510, 372] width 1021 height 655
click at [880, 68] on icon at bounding box center [873, 70] width 13 height 13
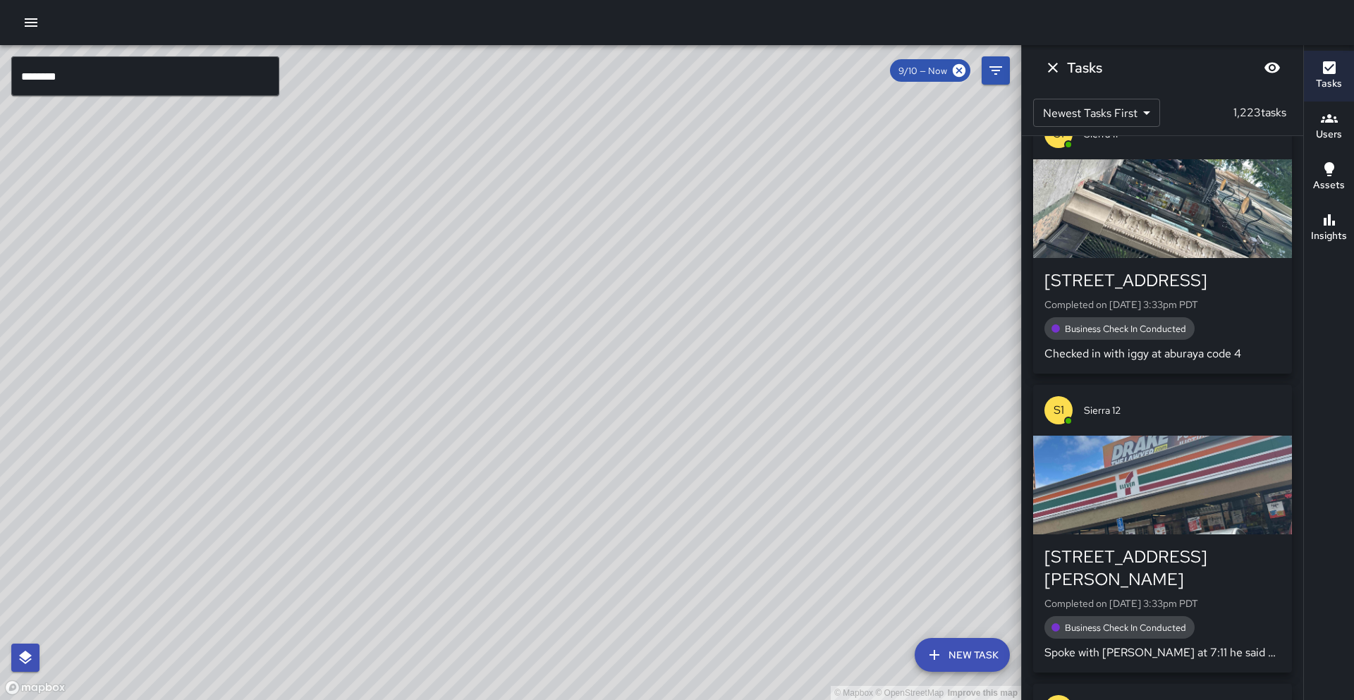
drag, startPoint x: 807, startPoint y: 357, endPoint x: 828, endPoint y: 325, distance: 38.2
click at [828, 325] on div "© Mapbox © OpenStreetMap Improve this map" at bounding box center [510, 372] width 1021 height 655
drag, startPoint x: 828, startPoint y: 325, endPoint x: 759, endPoint y: 348, distance: 72.7
click at [759, 348] on div "© Mapbox © OpenStreetMap Improve this map" at bounding box center [510, 372] width 1021 height 655
